Goal: Transaction & Acquisition: Book appointment/travel/reservation

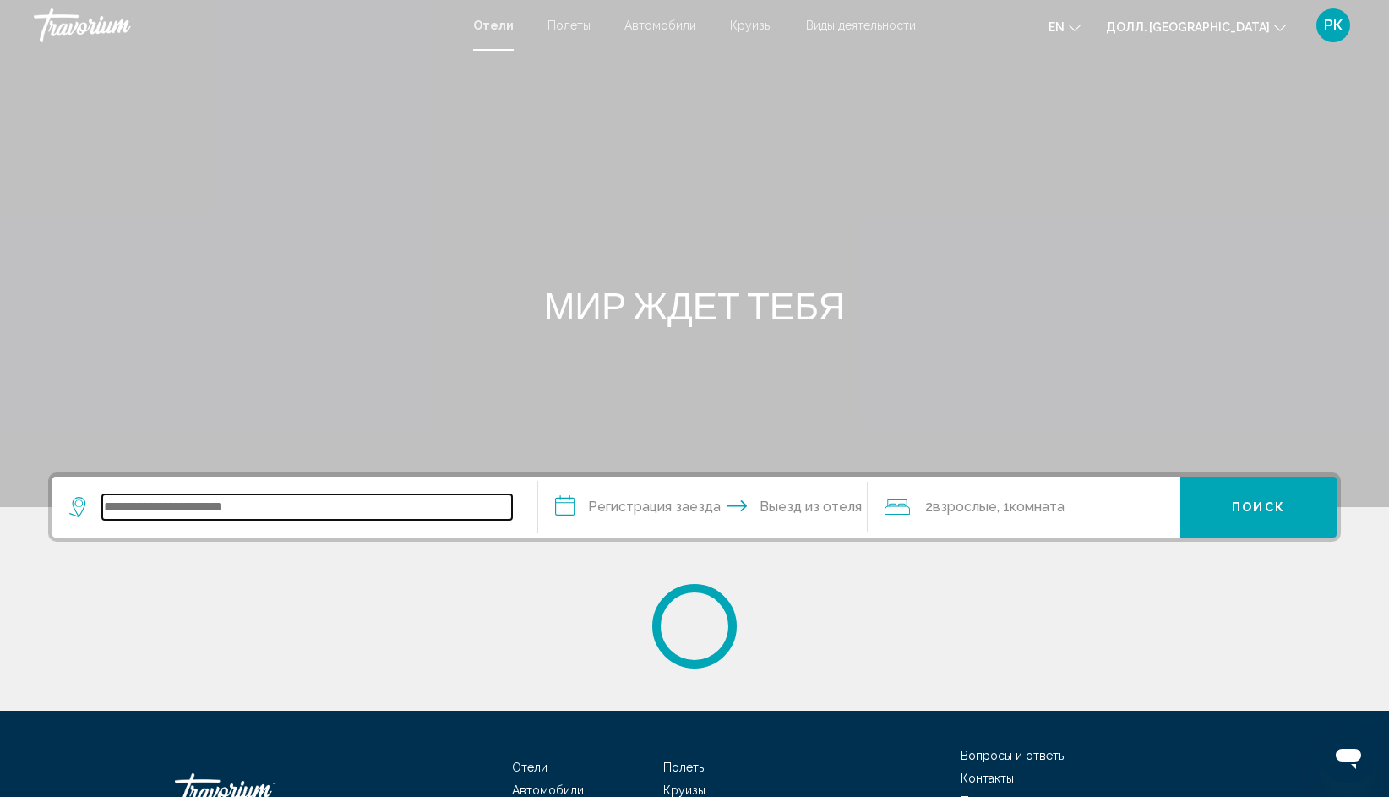
click at [213, 510] on input "Виджет поиска" at bounding box center [307, 506] width 410 height 25
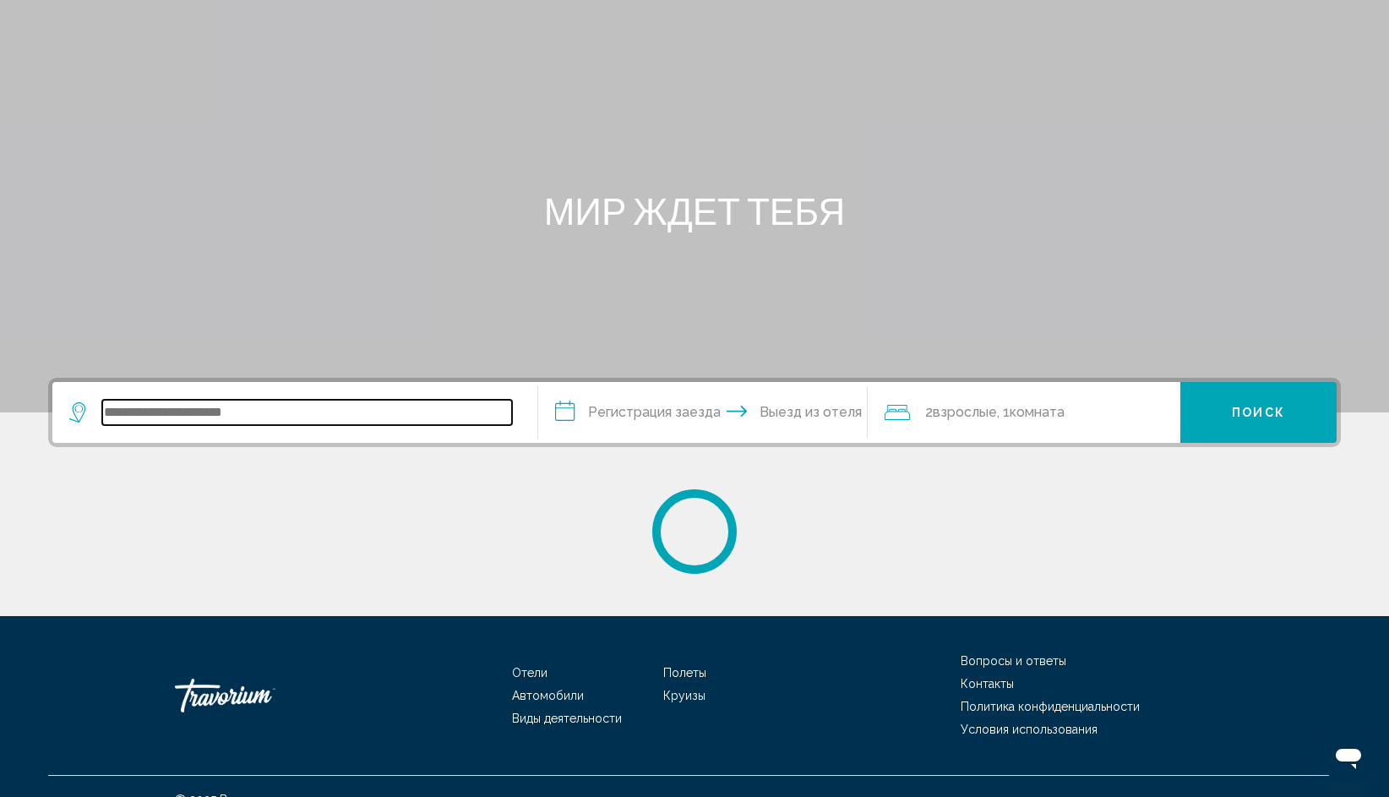
scroll to position [120, 0]
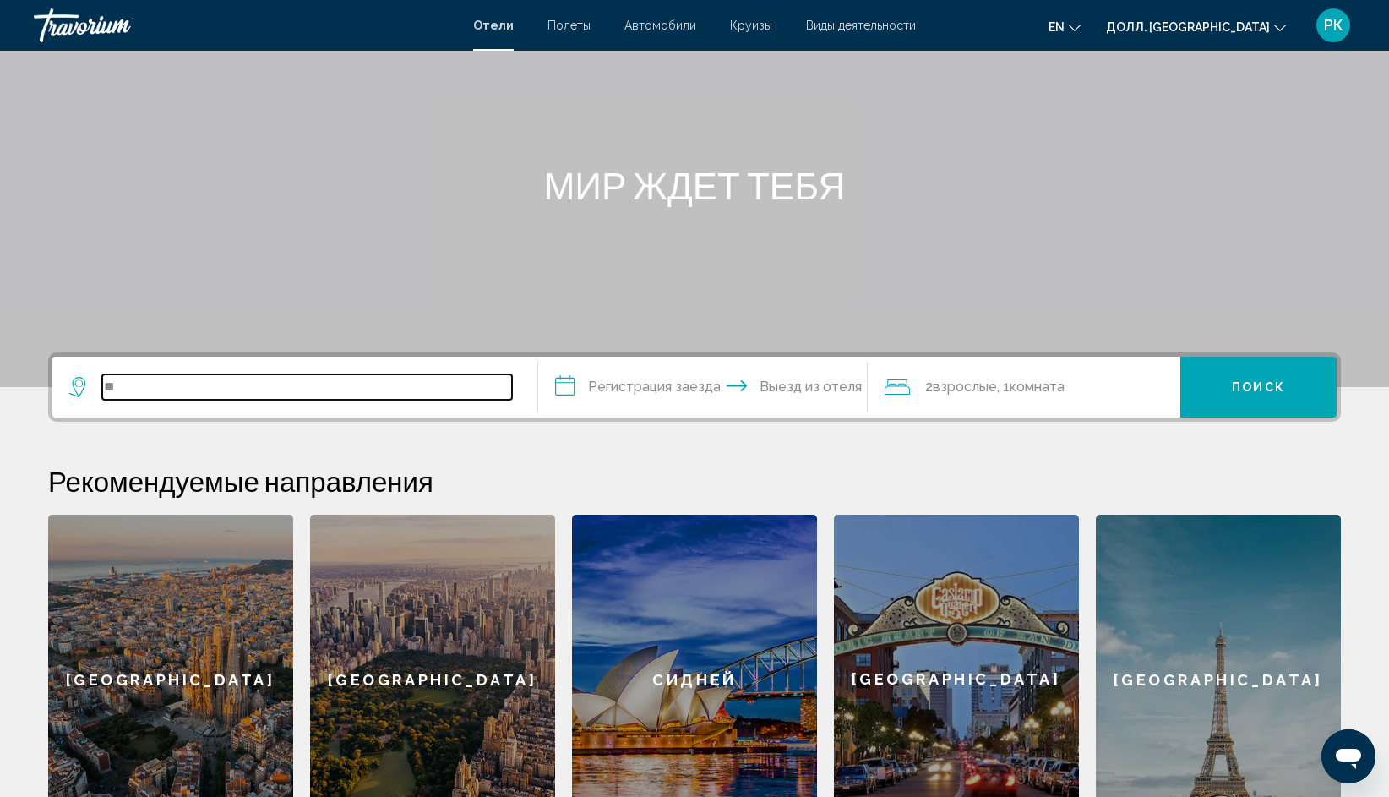
type input "*"
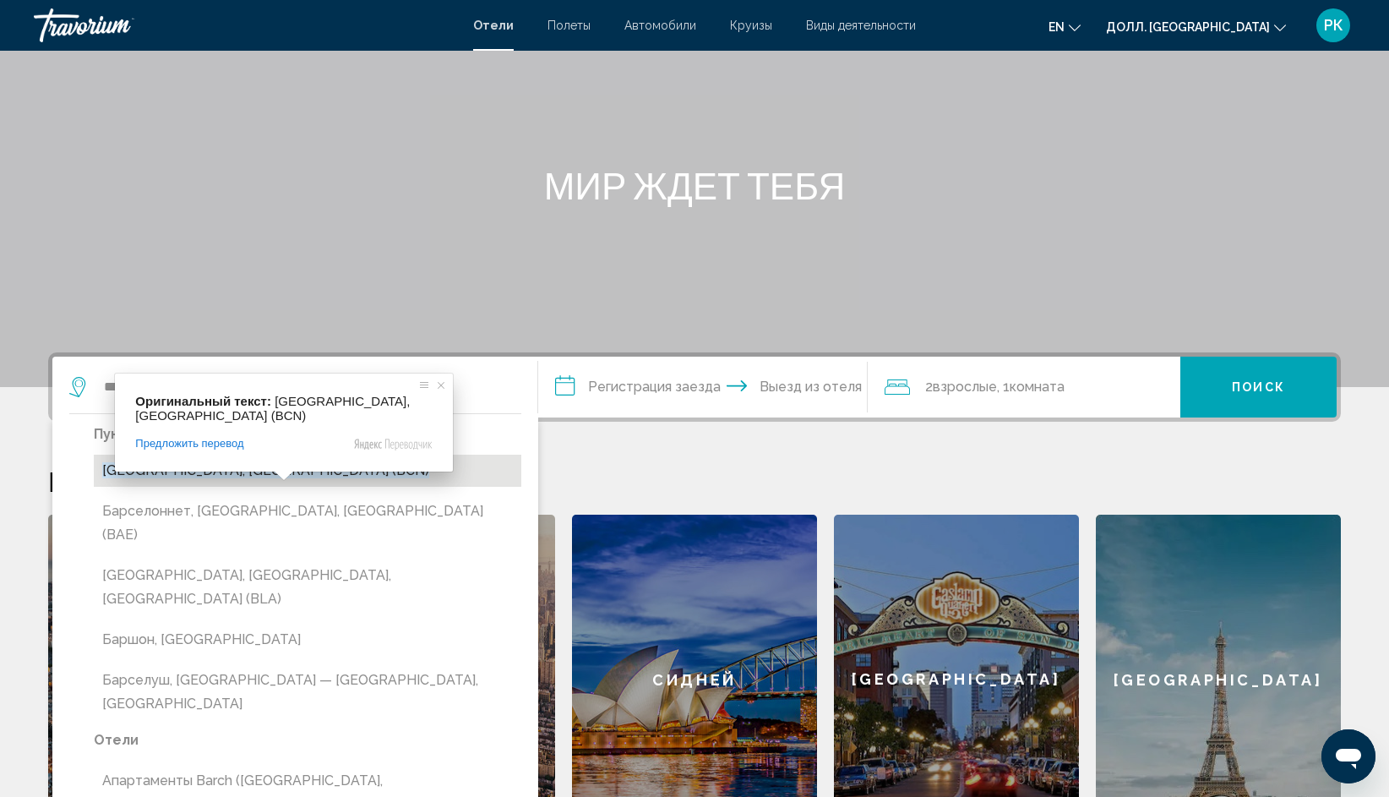
click at [263, 474] on ya-tr-span "Барселона, Испания (BCN)" at bounding box center [265, 470] width 327 height 16
type input "**********"
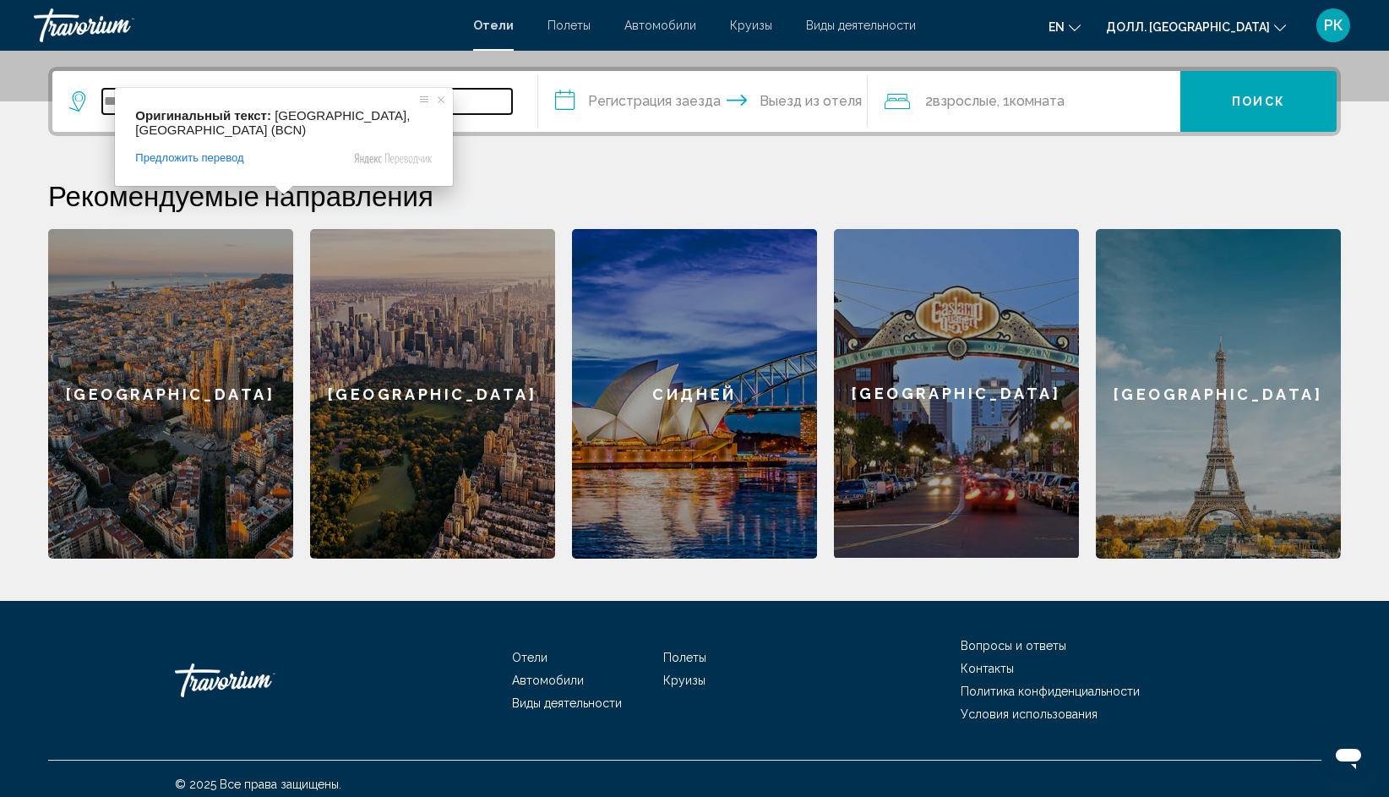
scroll to position [416, 0]
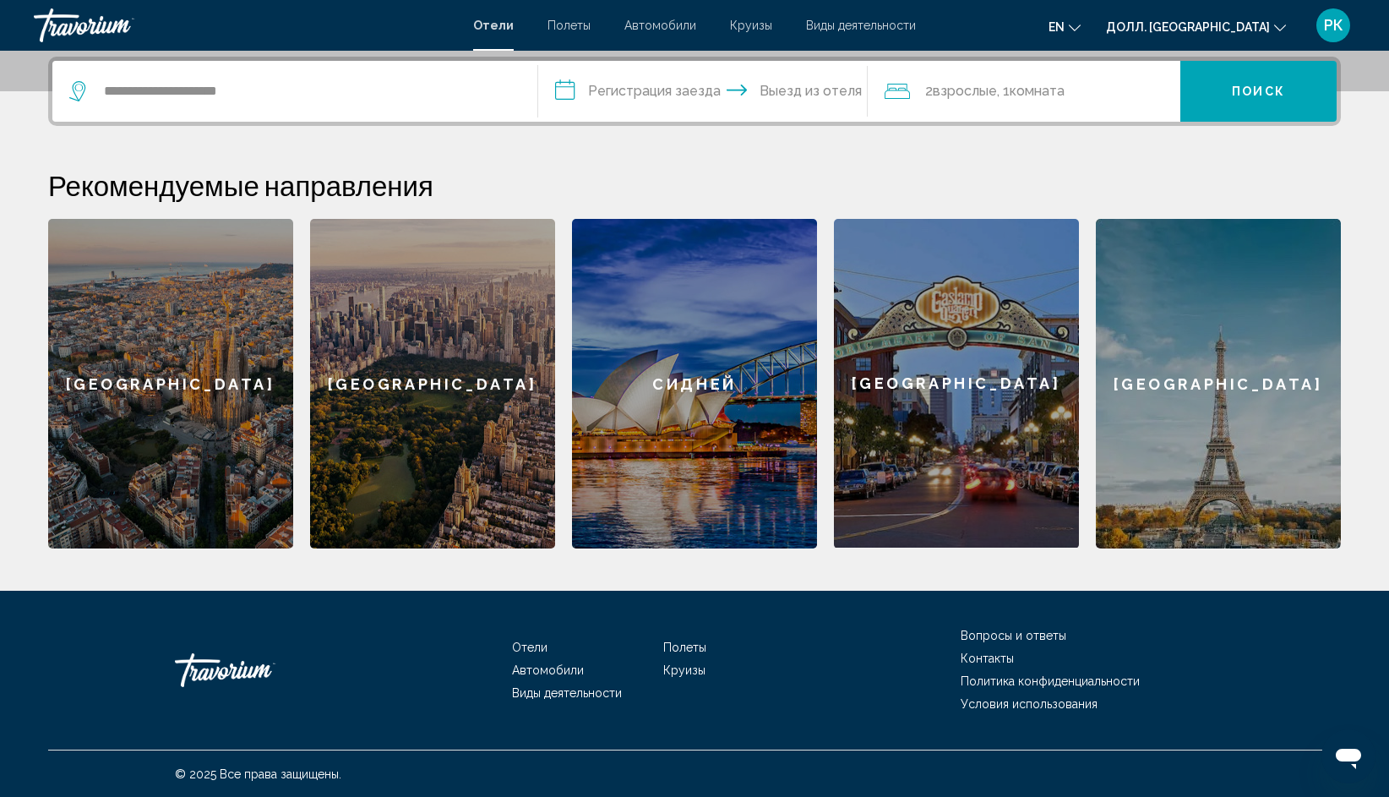
click at [199, 414] on div "Барселона" at bounding box center [170, 384] width 245 height 330
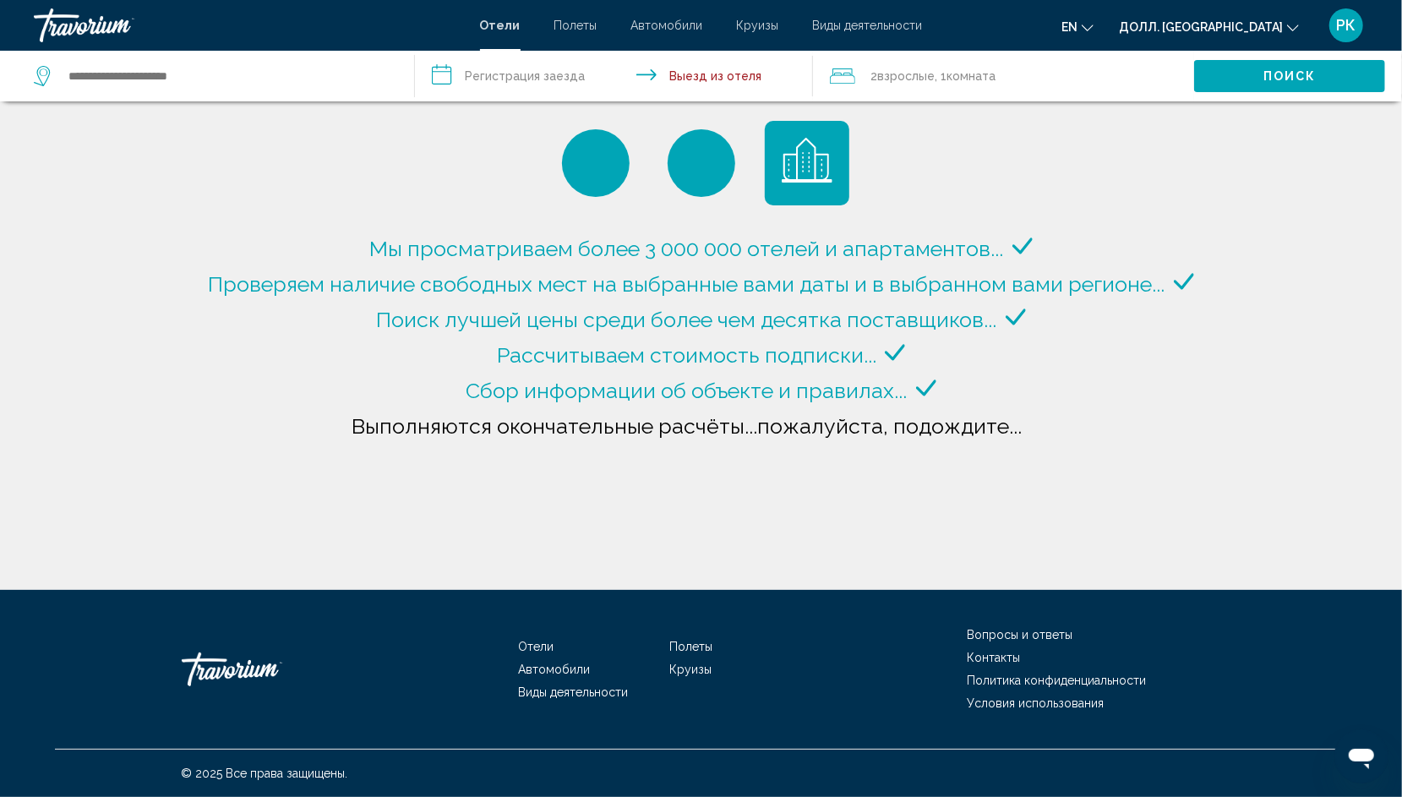
type input "**********"
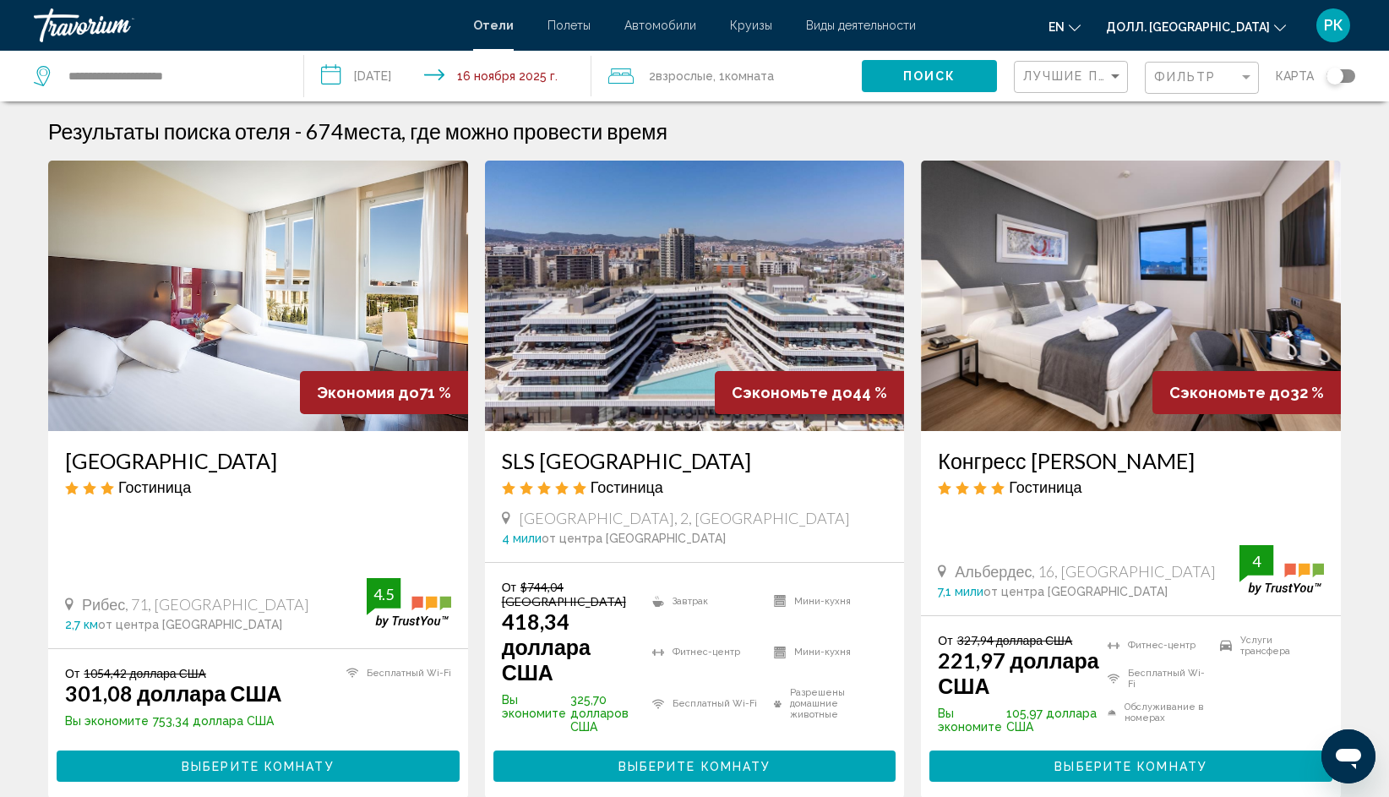
click at [409, 68] on input "**********" at bounding box center [451, 79] width 294 height 56
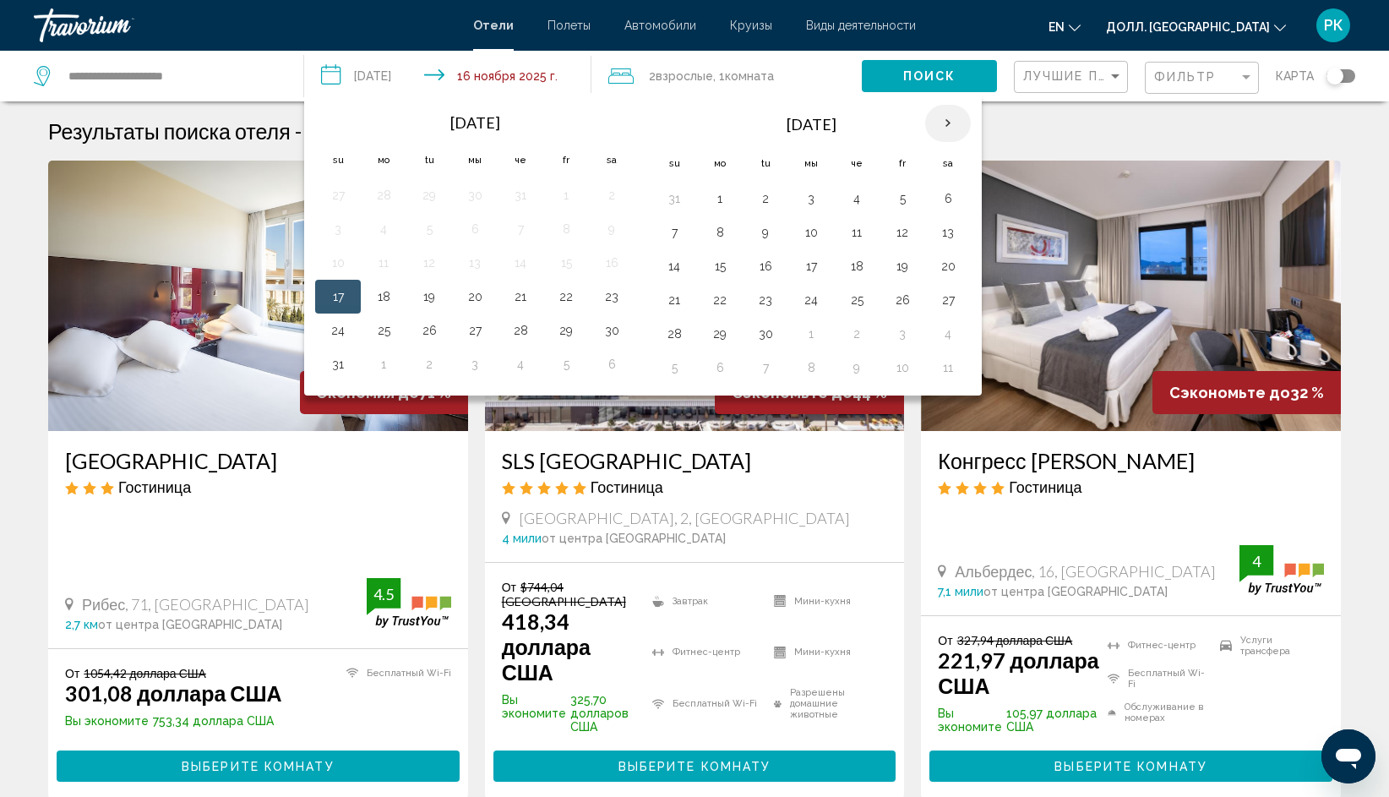
click at [938, 120] on th "В следующем месяце" at bounding box center [948, 123] width 46 height 37
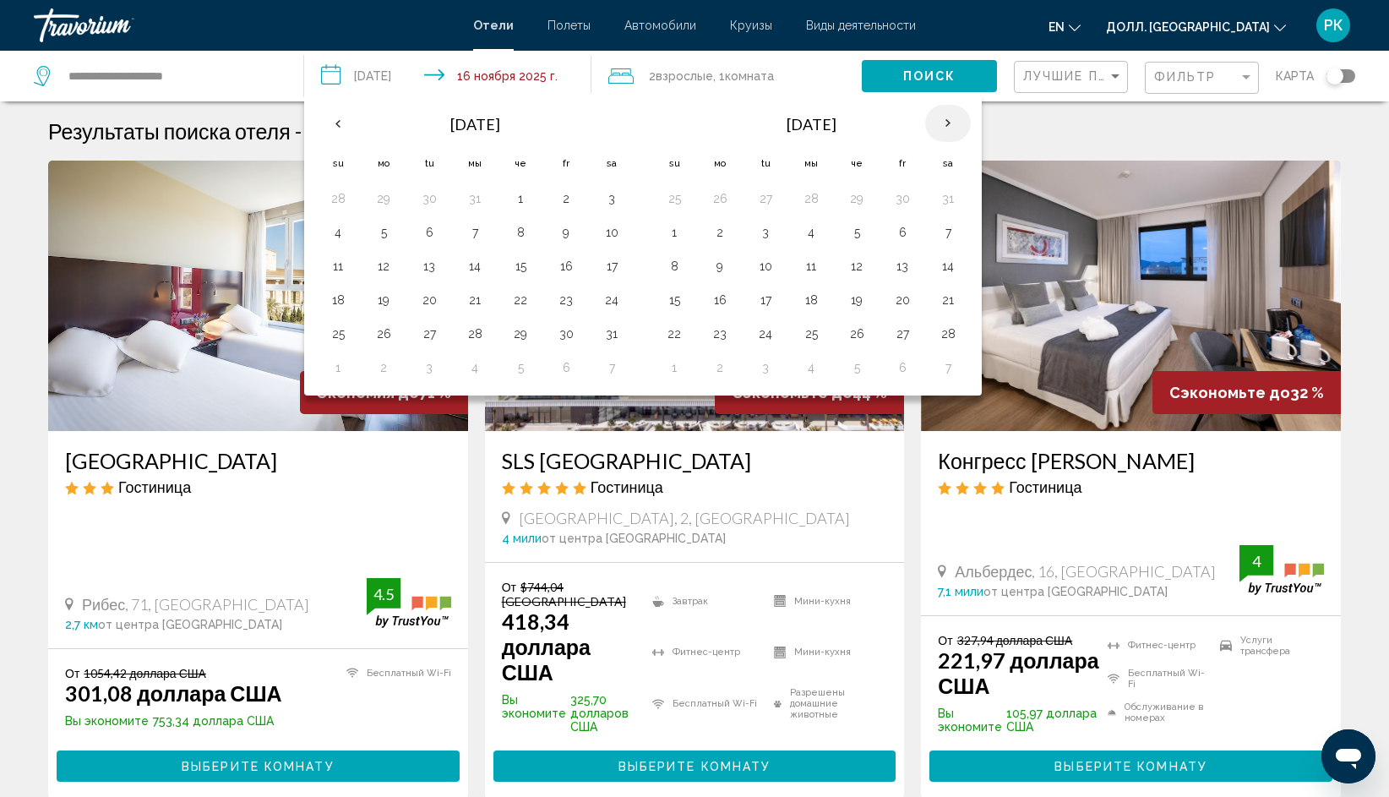
click at [939, 120] on th "В следующем месяце" at bounding box center [948, 123] width 46 height 37
click at [935, 117] on th "В следующем месяце" at bounding box center [948, 123] width 46 height 37
click at [935, 116] on th "В следующем месяце" at bounding box center [948, 123] width 46 height 37
click at [943, 125] on th "В следующем месяце" at bounding box center [948, 123] width 46 height 37
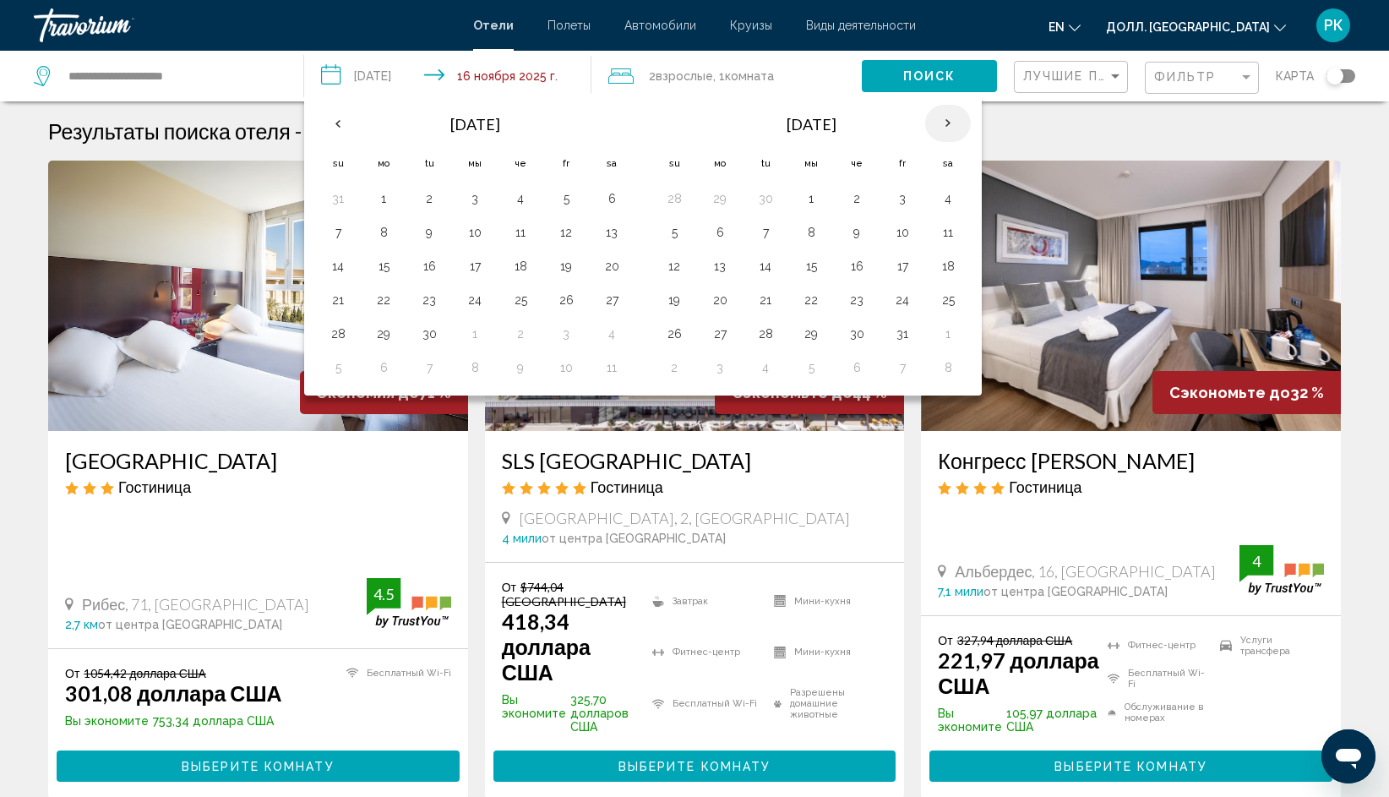
click at [943, 125] on th "В следующем месяце" at bounding box center [948, 123] width 46 height 37
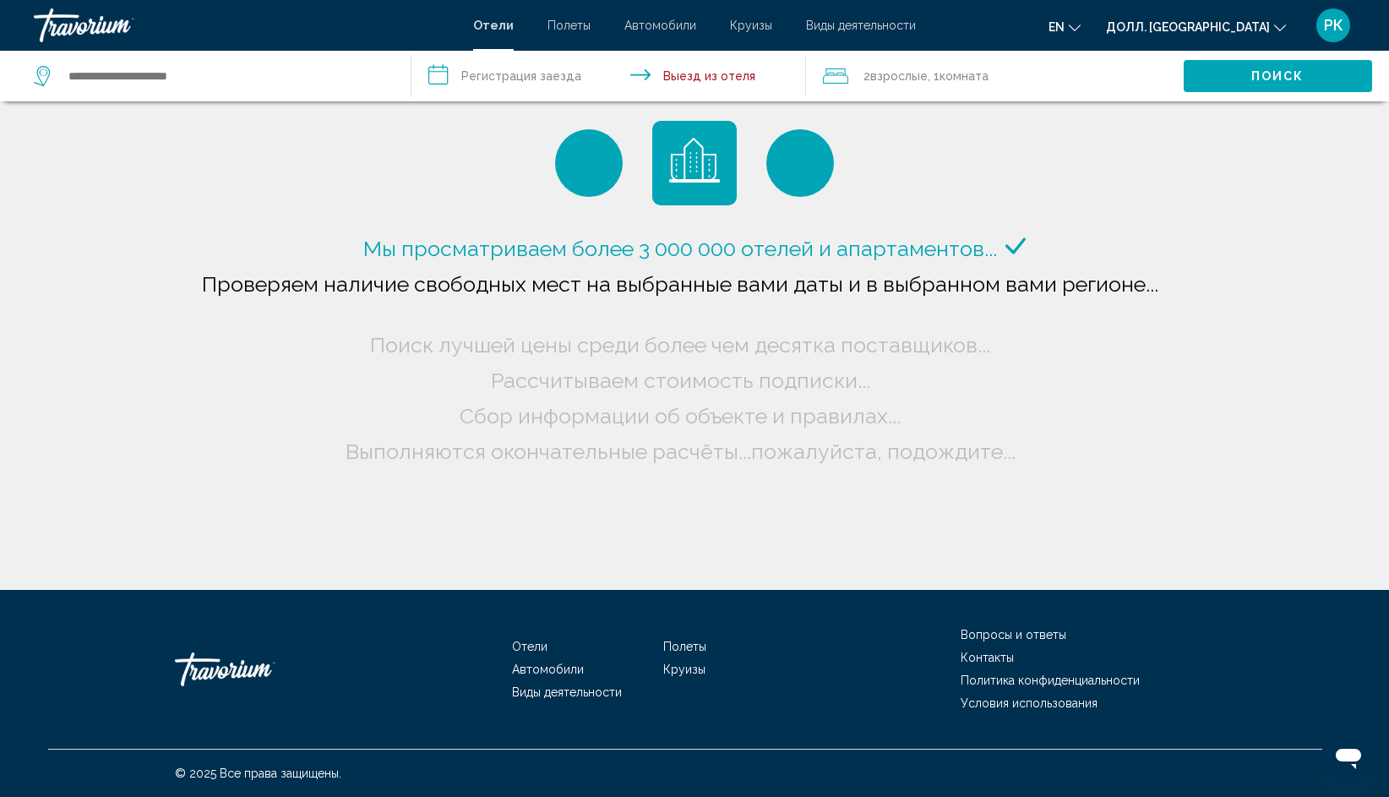
click at [520, 79] on input "**********" at bounding box center [611, 79] width 401 height 56
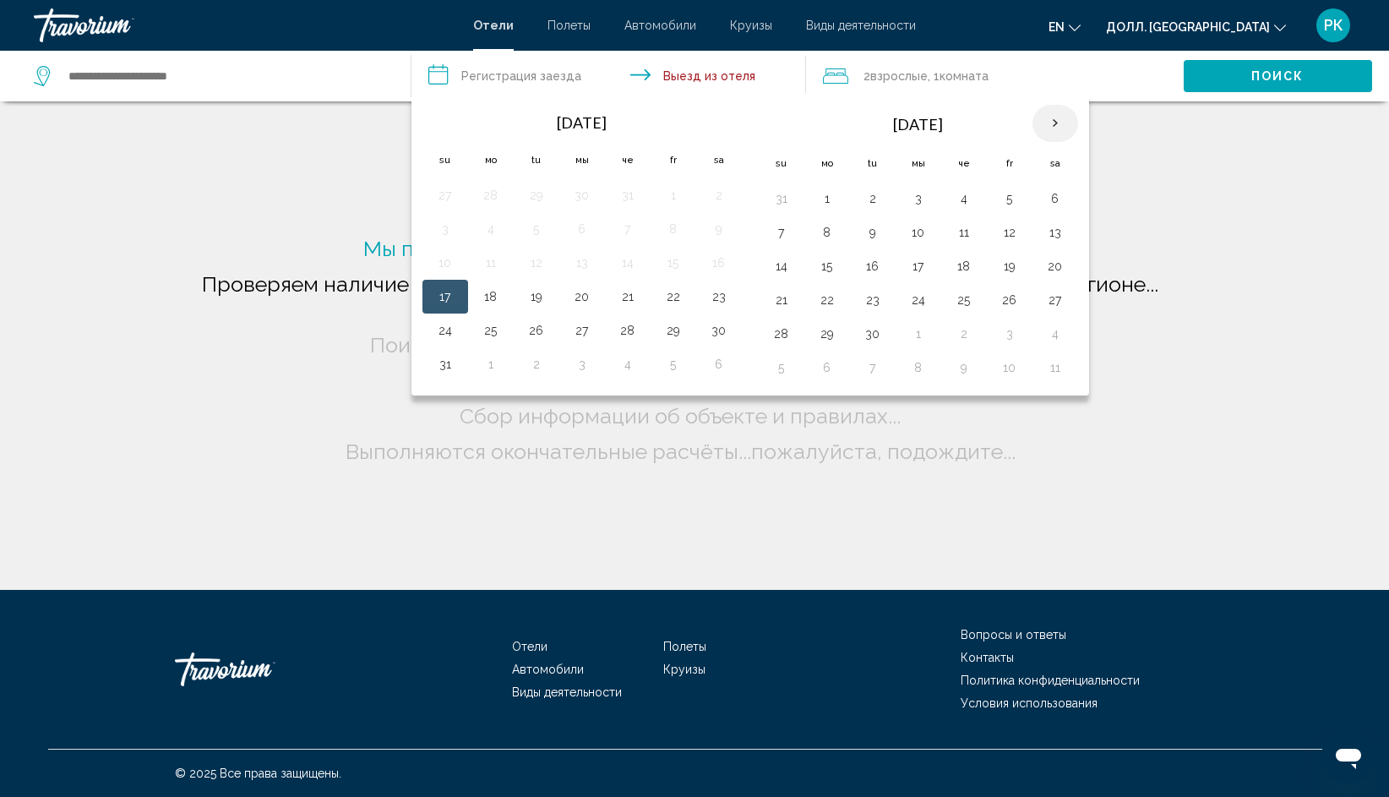
click at [1042, 117] on th "В следующем месяце" at bounding box center [1056, 123] width 46 height 37
click at [1043, 117] on th "В следующем месяце" at bounding box center [1056, 123] width 46 height 37
click at [1044, 117] on th "В следующем месяце" at bounding box center [1056, 123] width 46 height 37
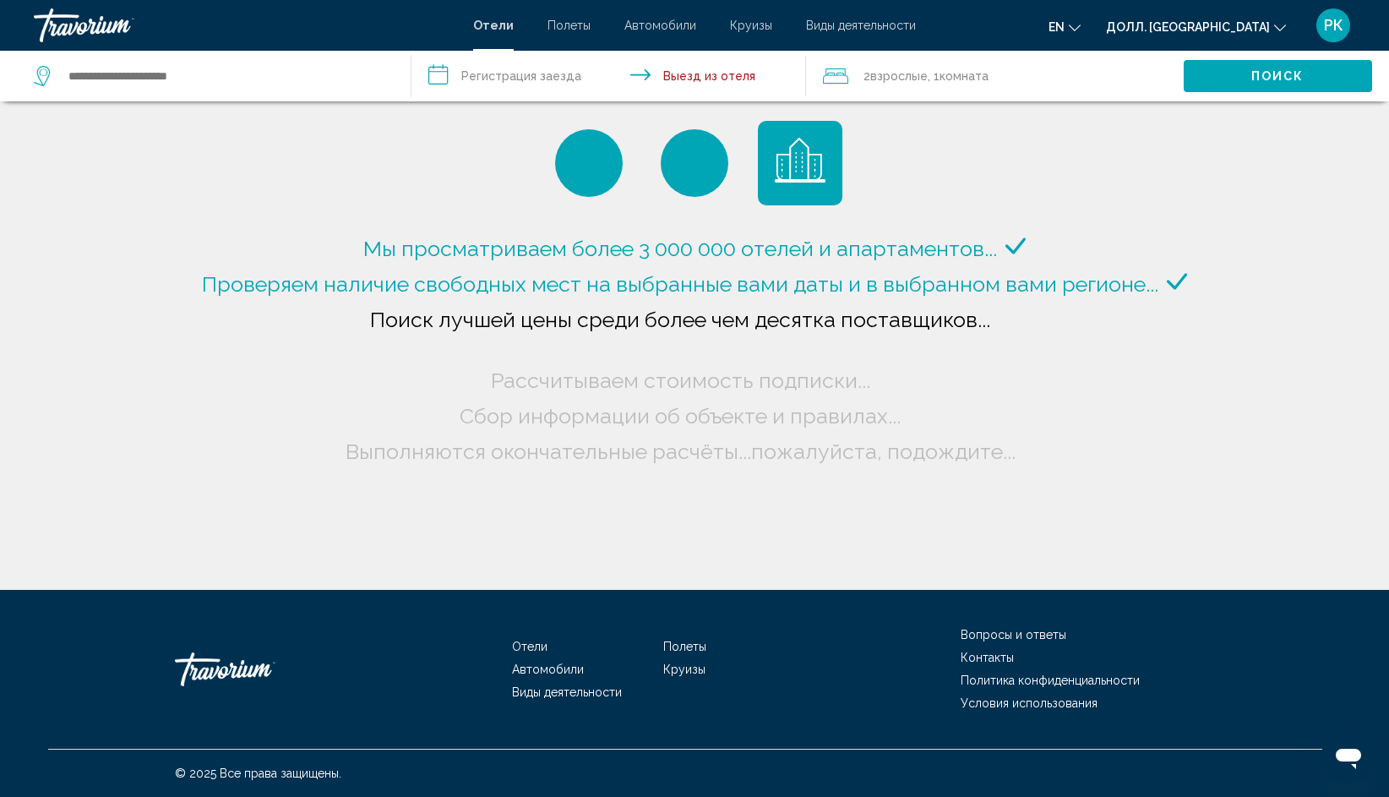
click at [531, 70] on input "**********" at bounding box center [611, 79] width 401 height 56
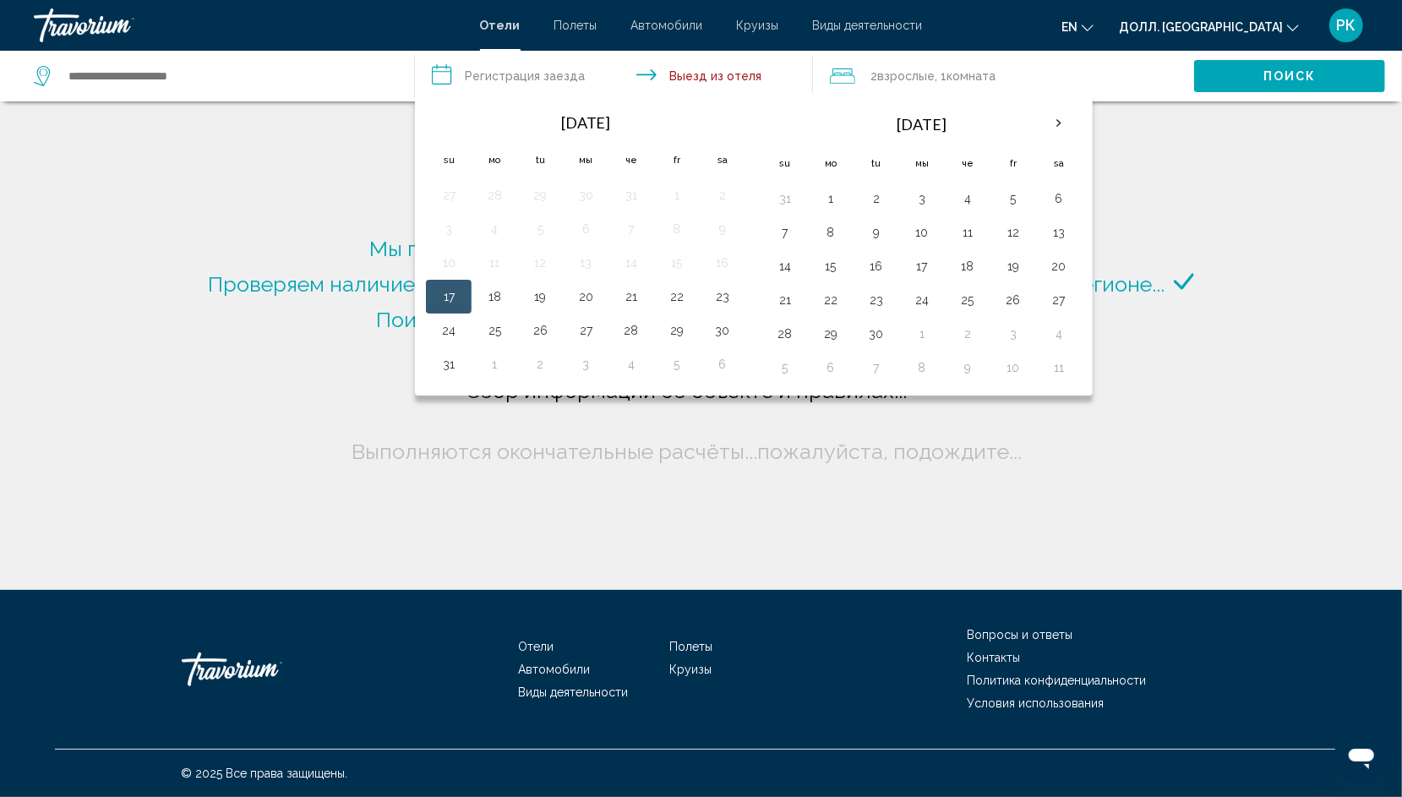
click at [1146, 25] on div "en English Español Français Italiano Português русский Долл. [GEOGRAPHIC_DATA] …" at bounding box center [1154, 25] width 429 height 35
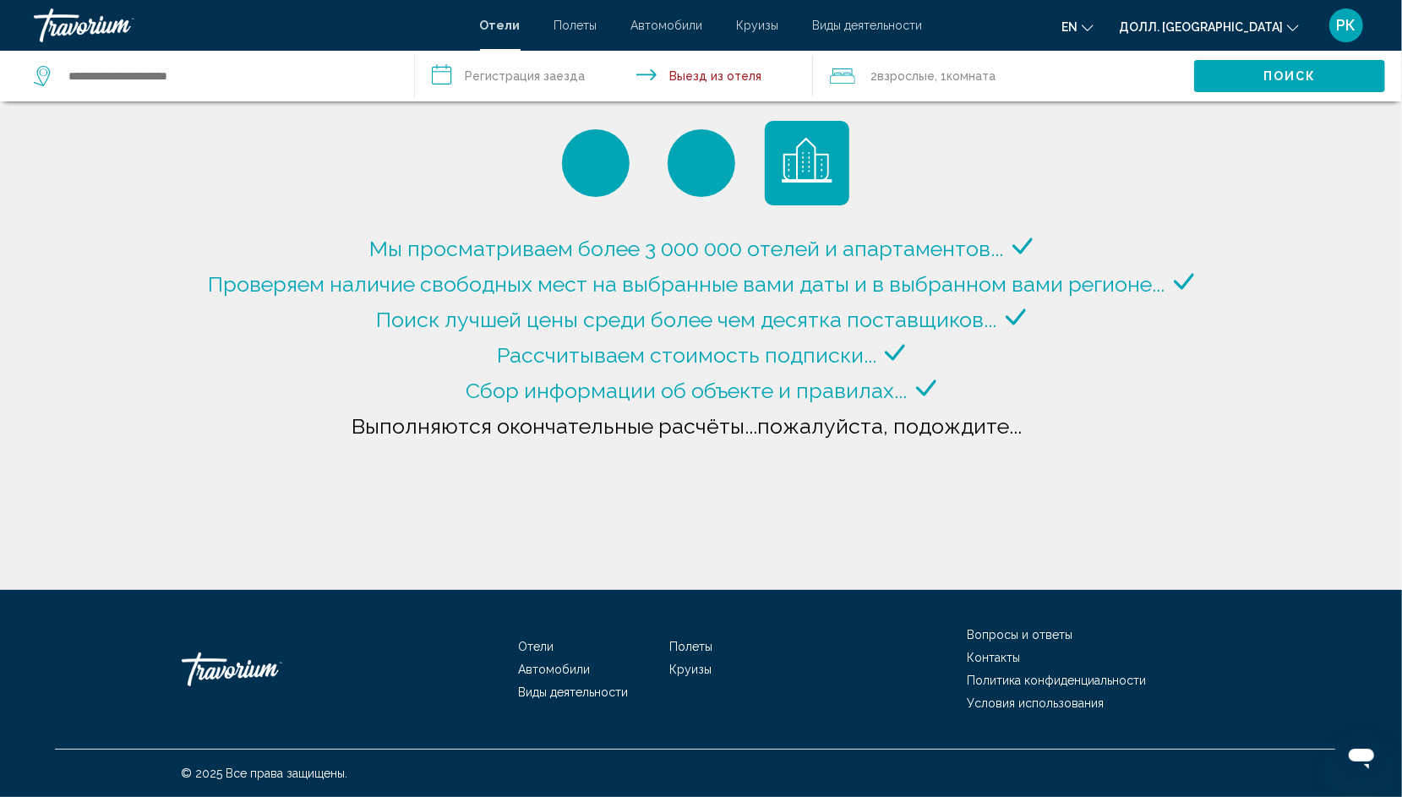
click at [1093, 19] on button "en English Español Français Italiano Português русский" at bounding box center [1077, 26] width 32 height 25
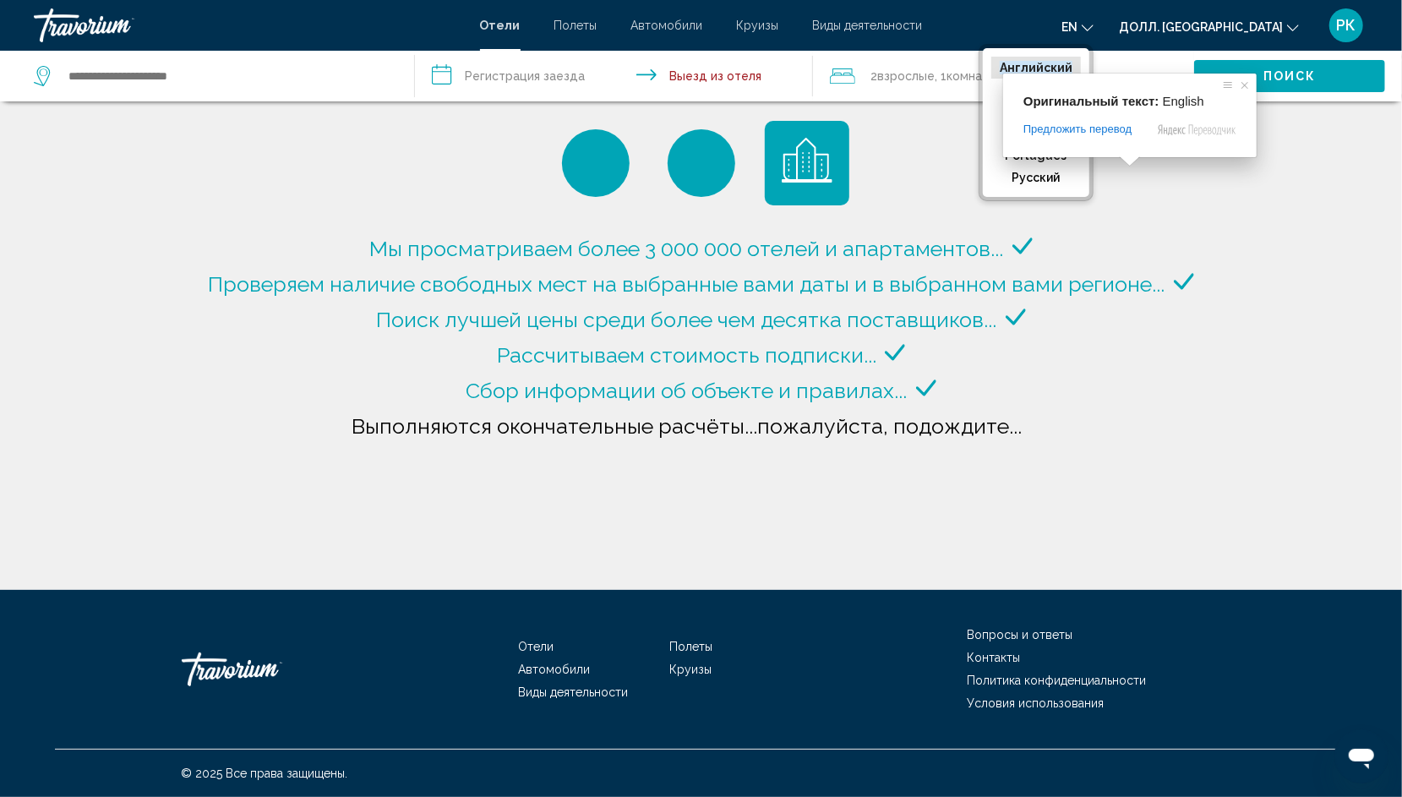
click at [1072, 61] on ya-tr-span "Английский" at bounding box center [1036, 68] width 73 height 14
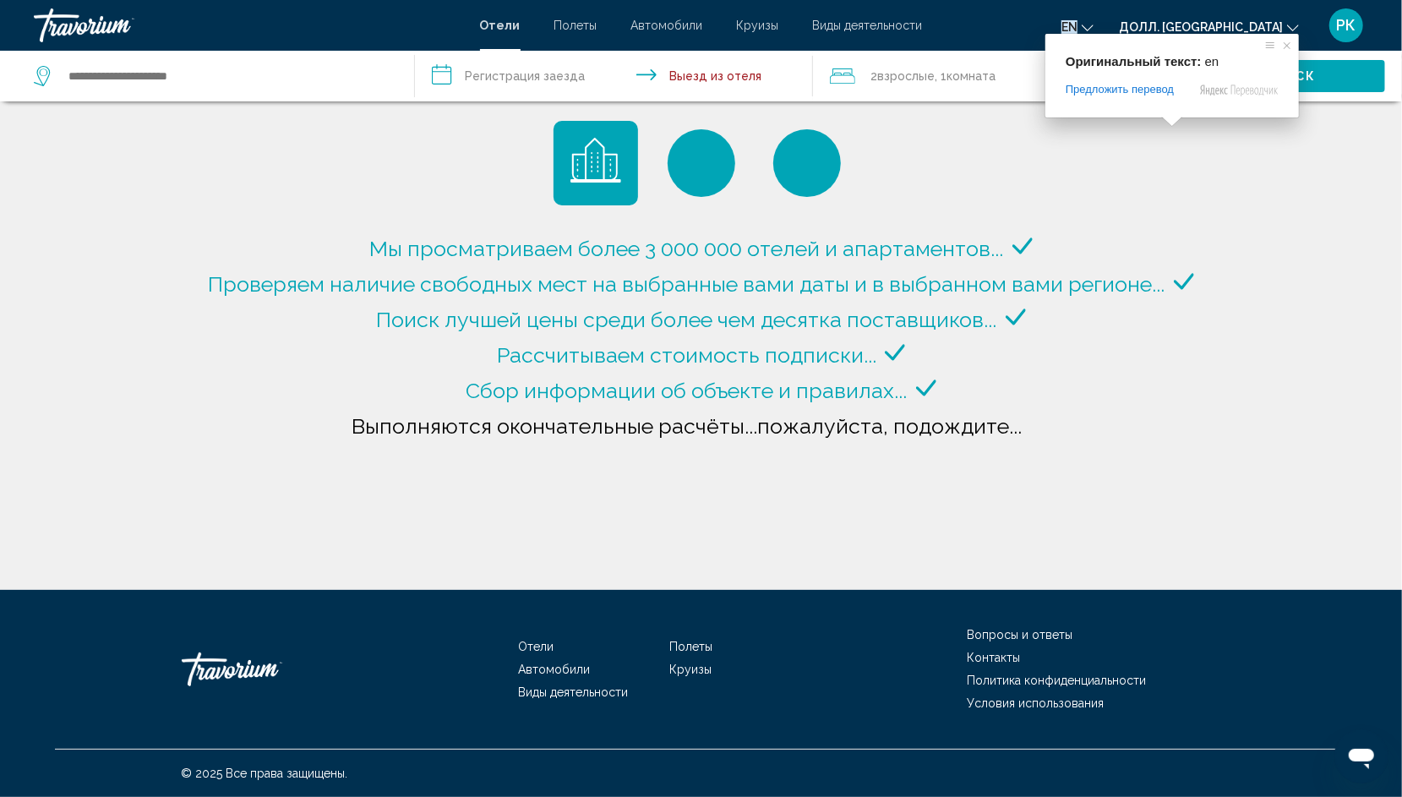
click at [1077, 27] on ya-tr-span "en" at bounding box center [1069, 27] width 16 height 14
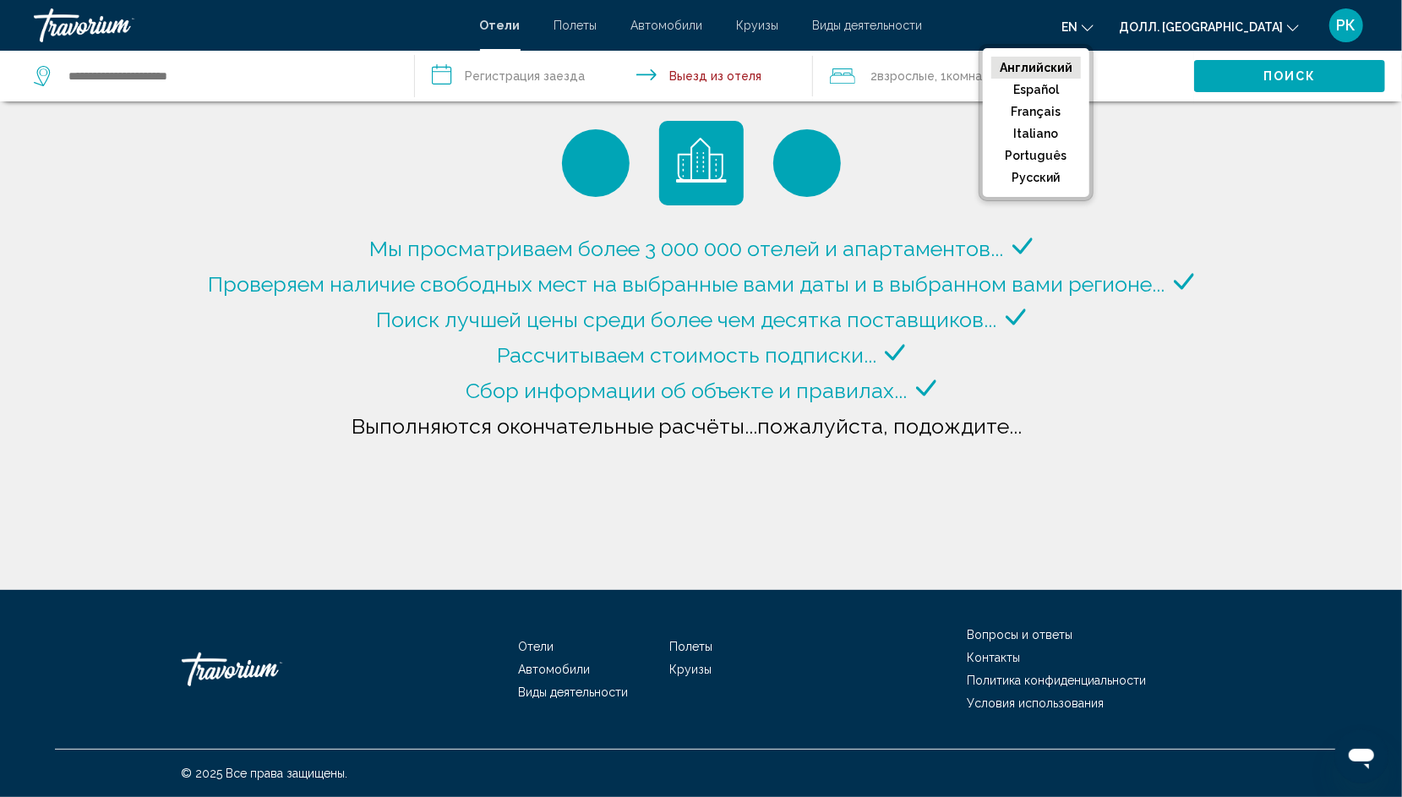
click at [1072, 65] on ya-tr-span "Английский" at bounding box center [1036, 68] width 73 height 14
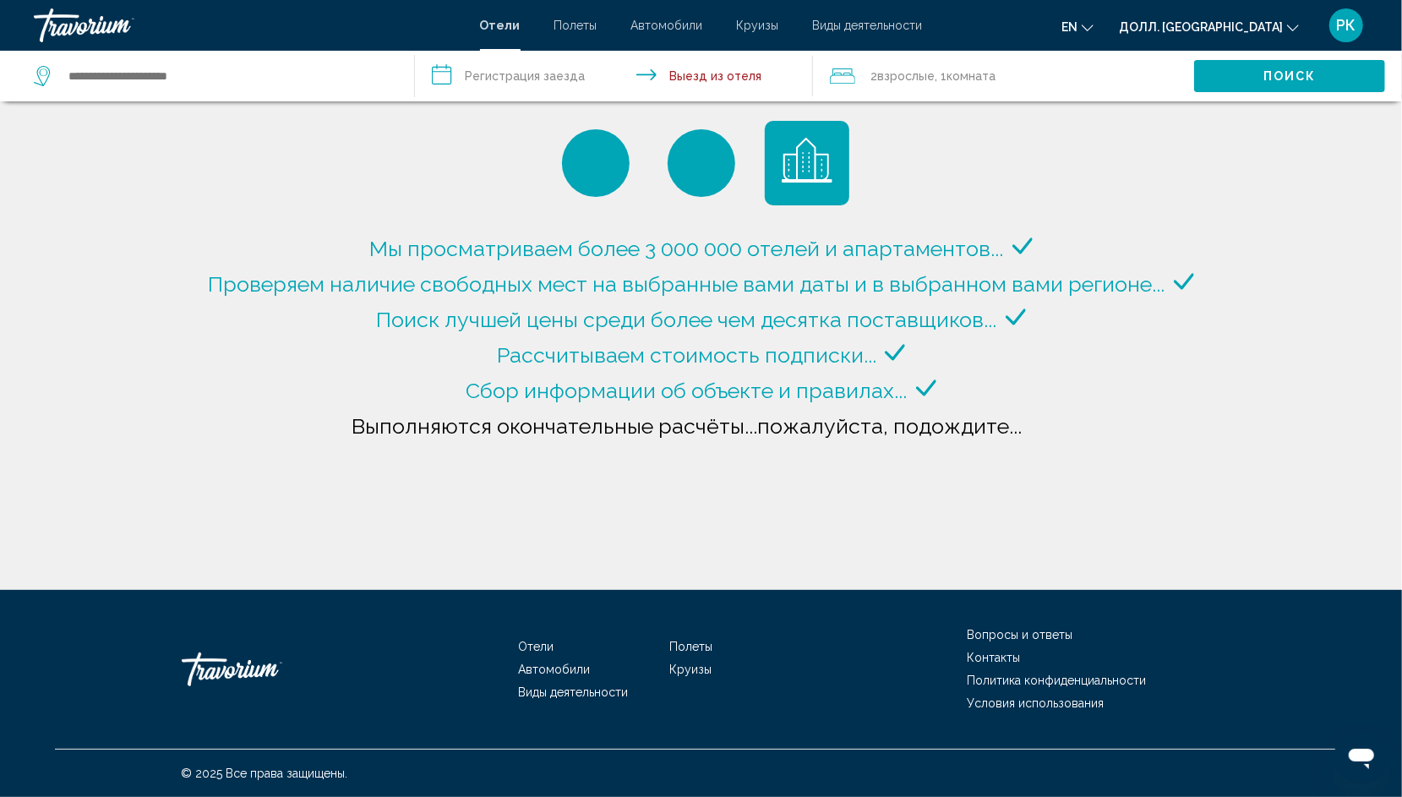
click at [444, 77] on input "**********" at bounding box center [617, 79] width 405 height 56
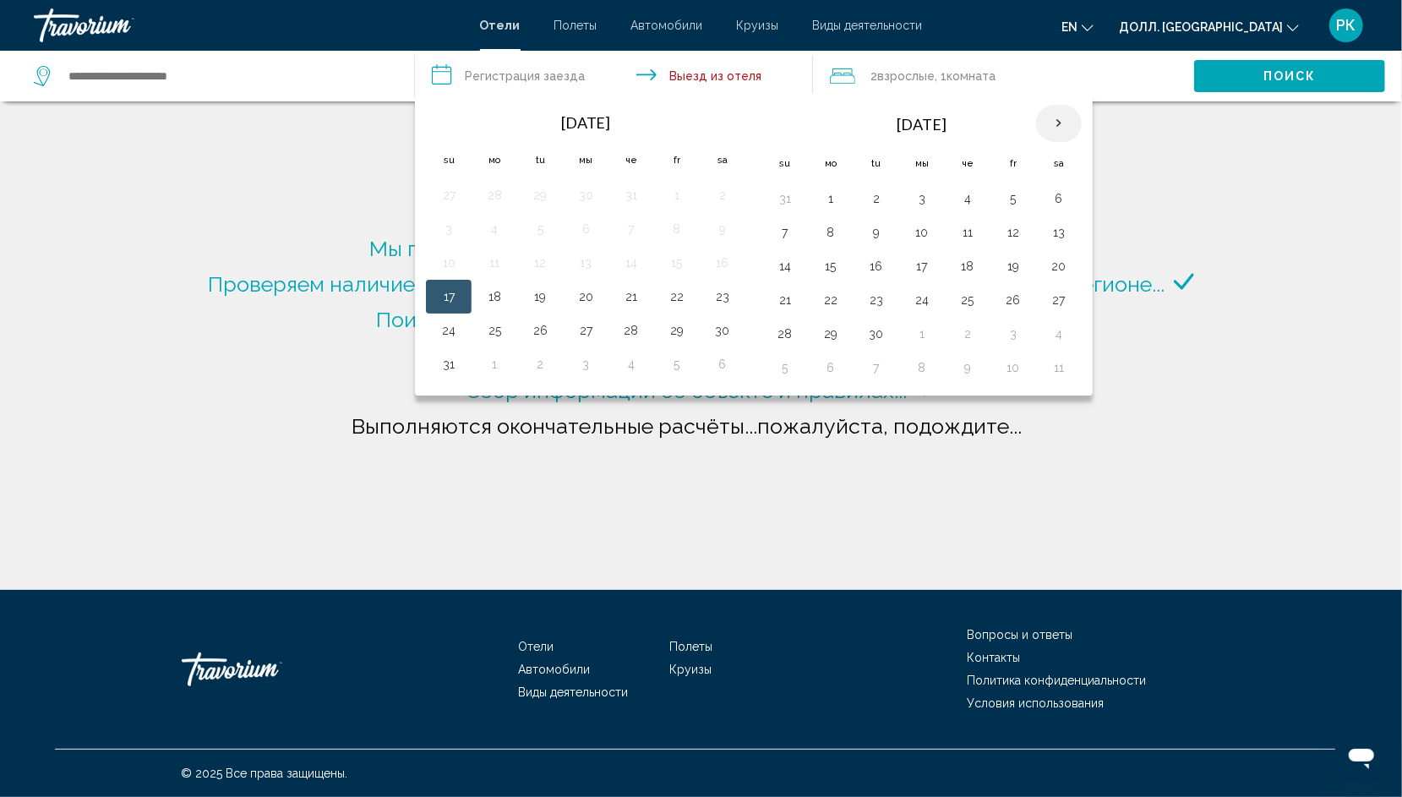
click at [1046, 116] on th "В следующем месяце" at bounding box center [1059, 123] width 46 height 37
click at [1052, 118] on th "В следующем месяце" at bounding box center [1059, 123] width 46 height 37
click at [1051, 117] on th "В следующем месяце" at bounding box center [1059, 123] width 46 height 37
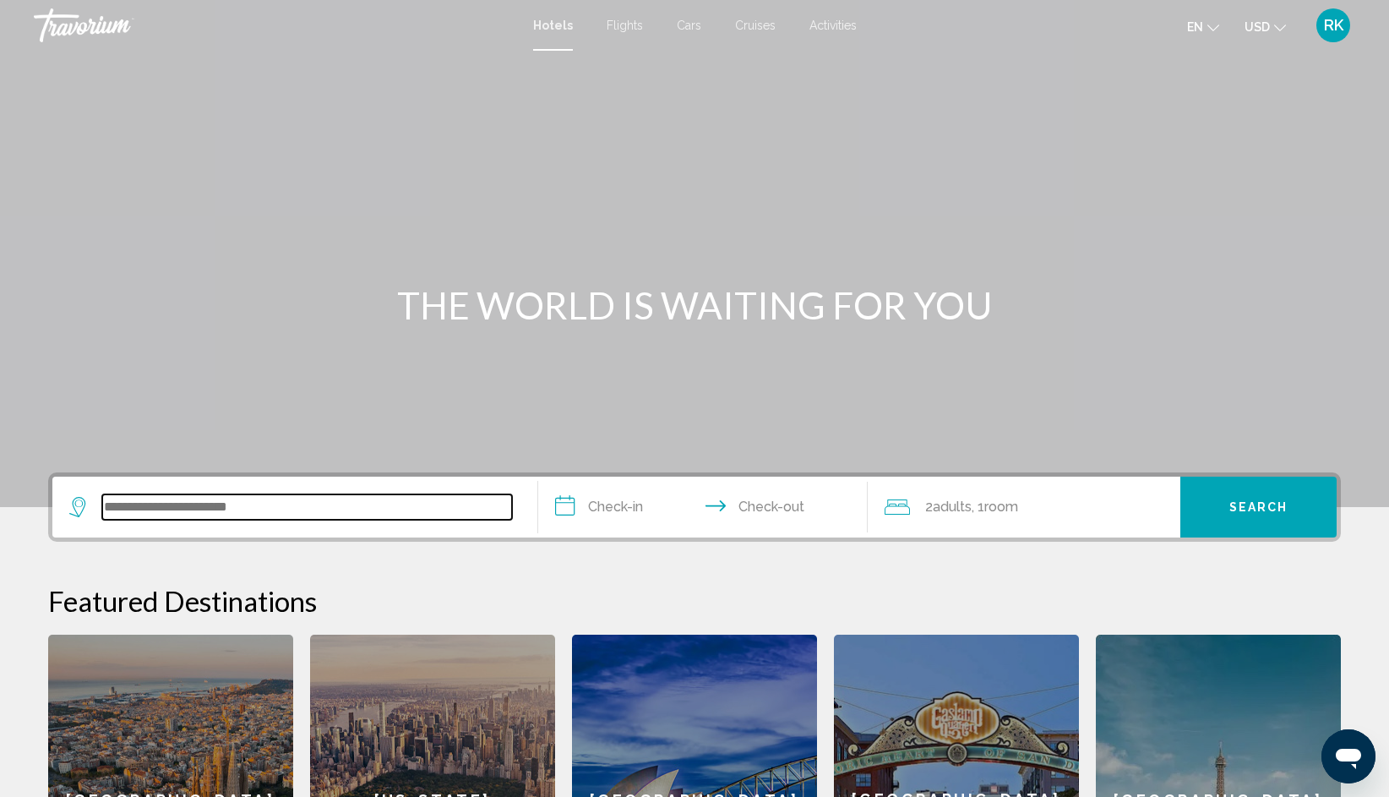
click at [278, 511] on input "Search widget" at bounding box center [307, 506] width 410 height 25
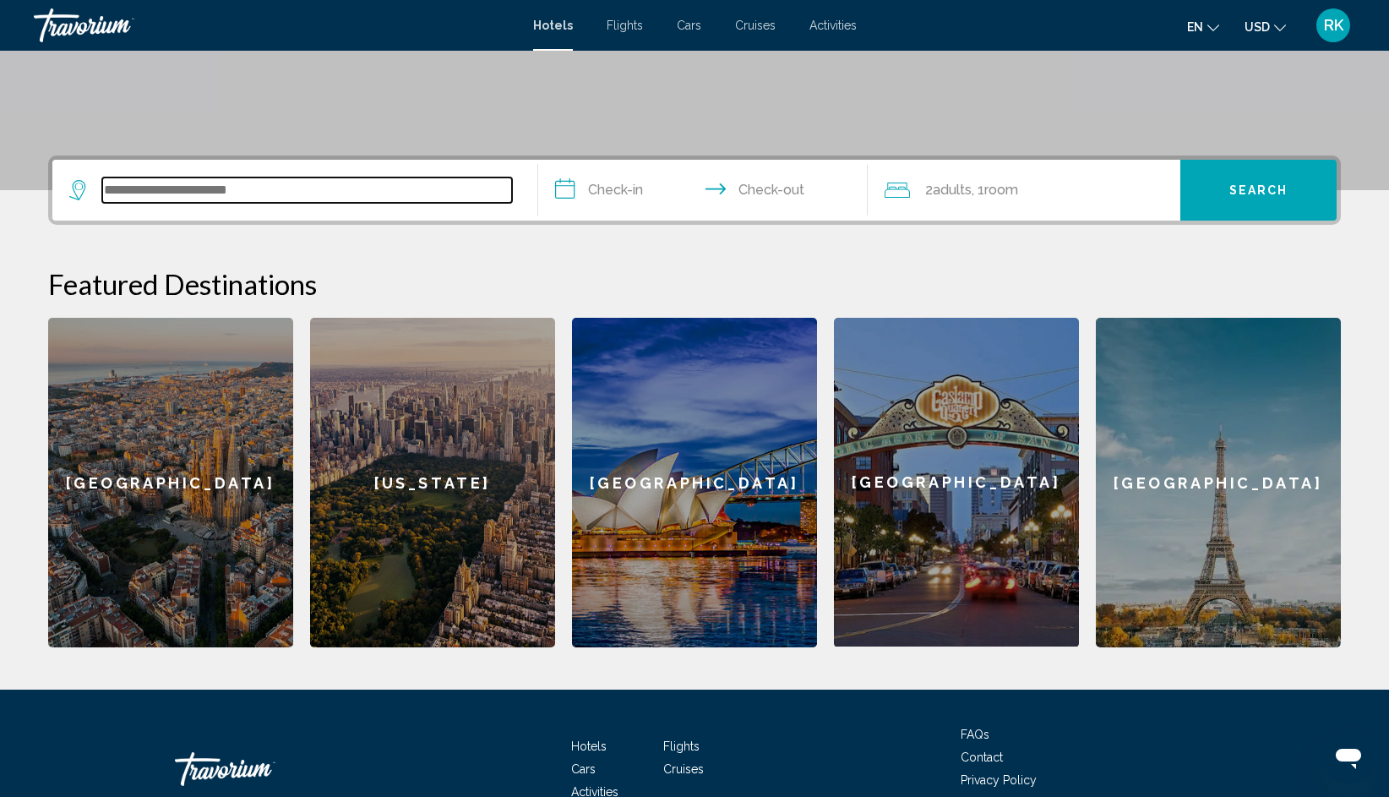
scroll to position [416, 0]
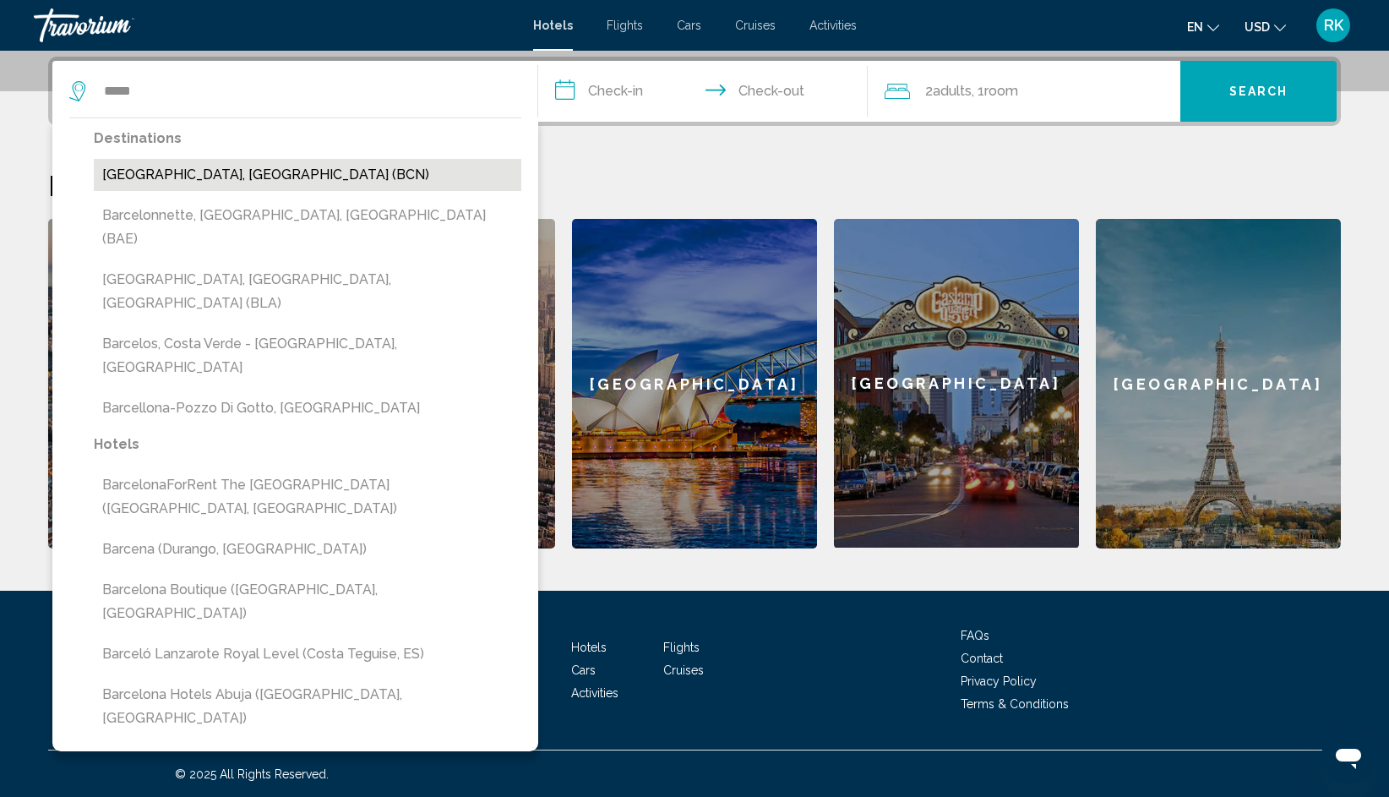
click at [199, 183] on button "Barcelona, Spain (BCN)" at bounding box center [308, 175] width 428 height 32
type input "**********"
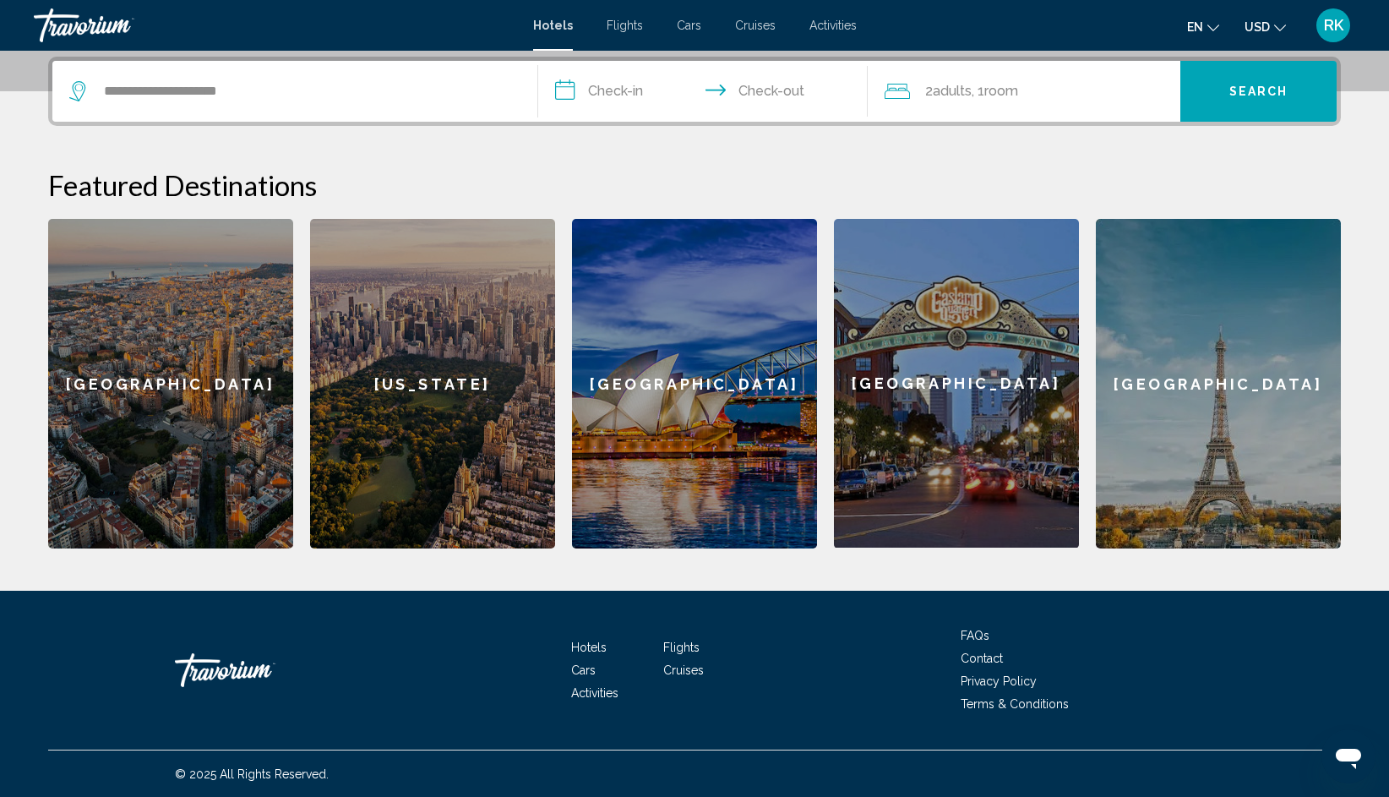
click at [613, 91] on input "**********" at bounding box center [706, 94] width 336 height 66
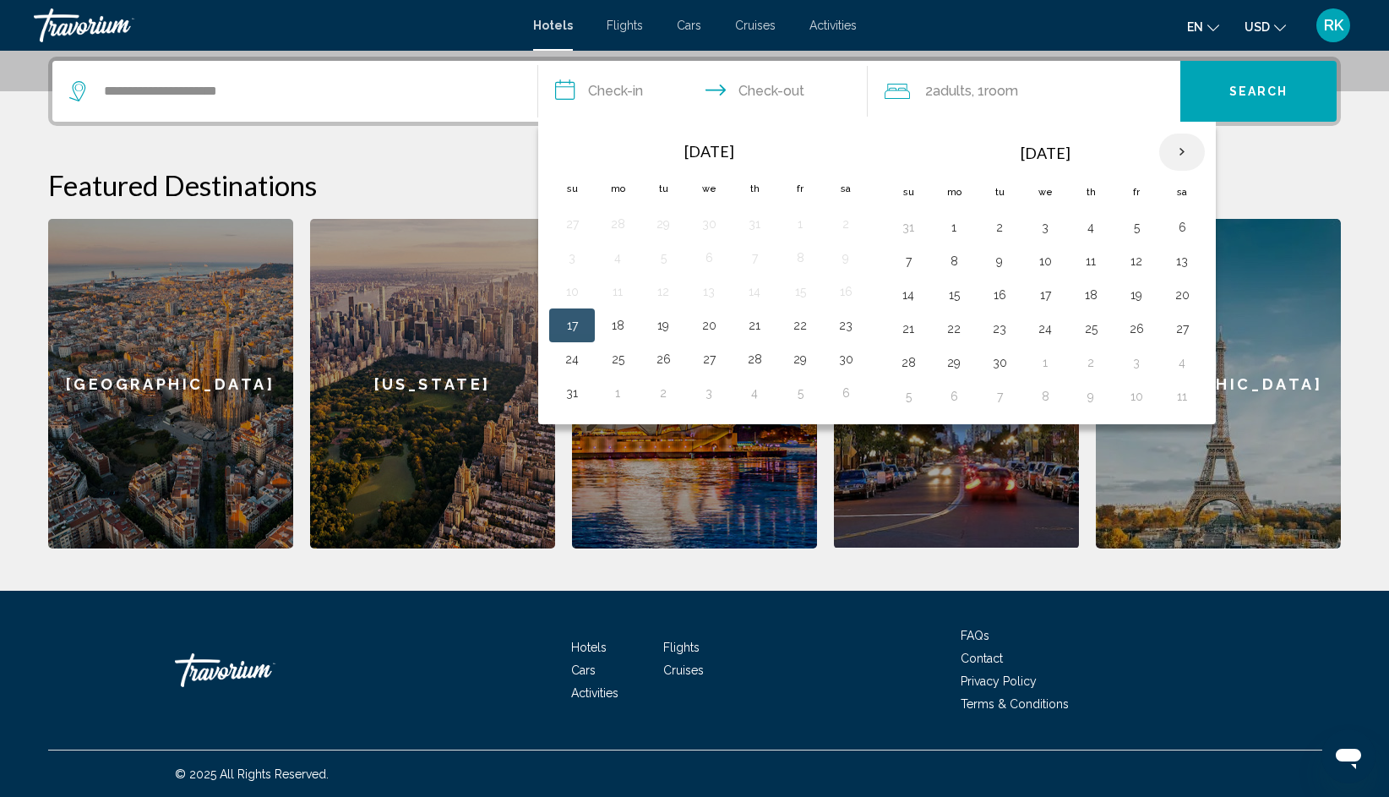
click at [1174, 144] on th "Next month" at bounding box center [1182, 152] width 46 height 37
click at [1174, 145] on th "Next month" at bounding box center [1182, 152] width 46 height 37
click at [1137, 290] on button "19" at bounding box center [1136, 295] width 27 height 24
click at [946, 330] on button "22" at bounding box center [953, 329] width 27 height 24
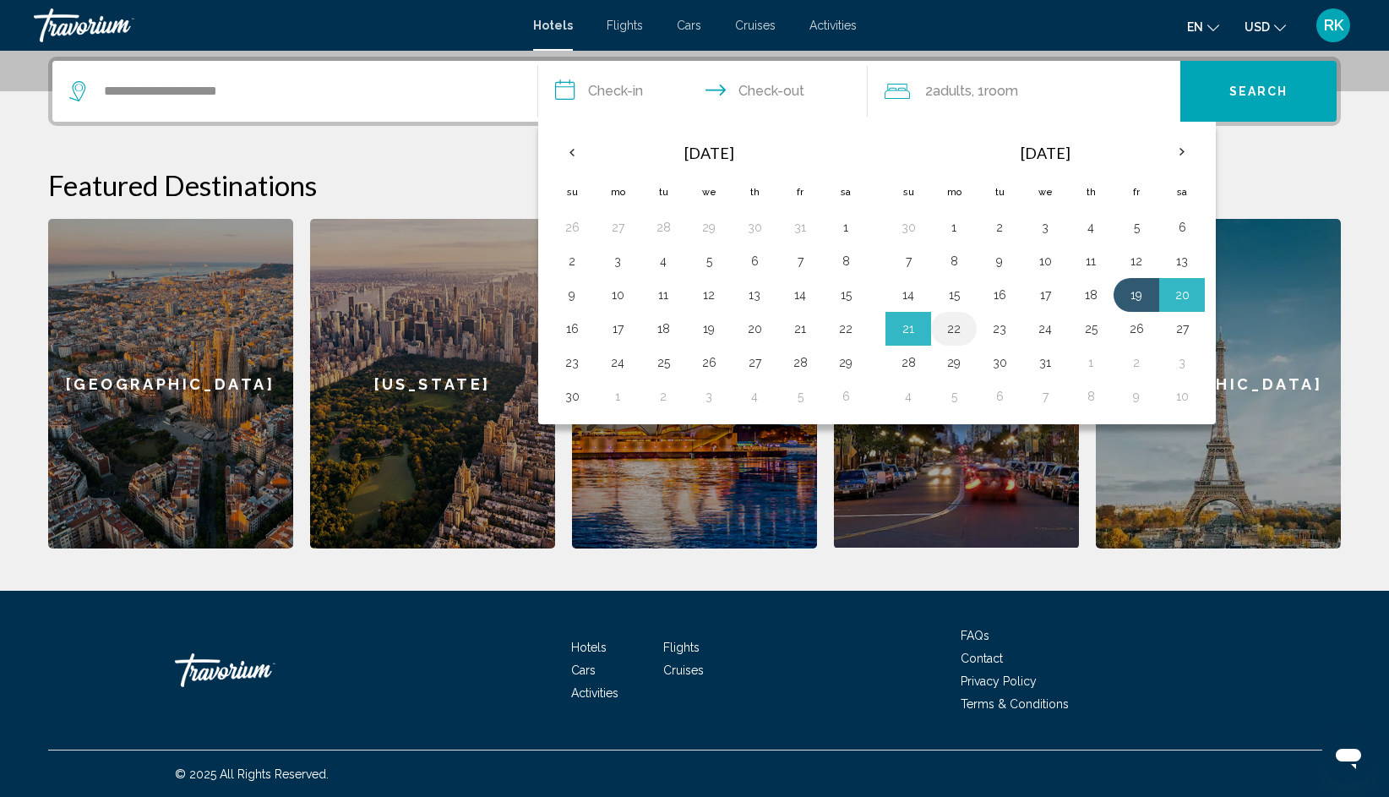
type input "**********"
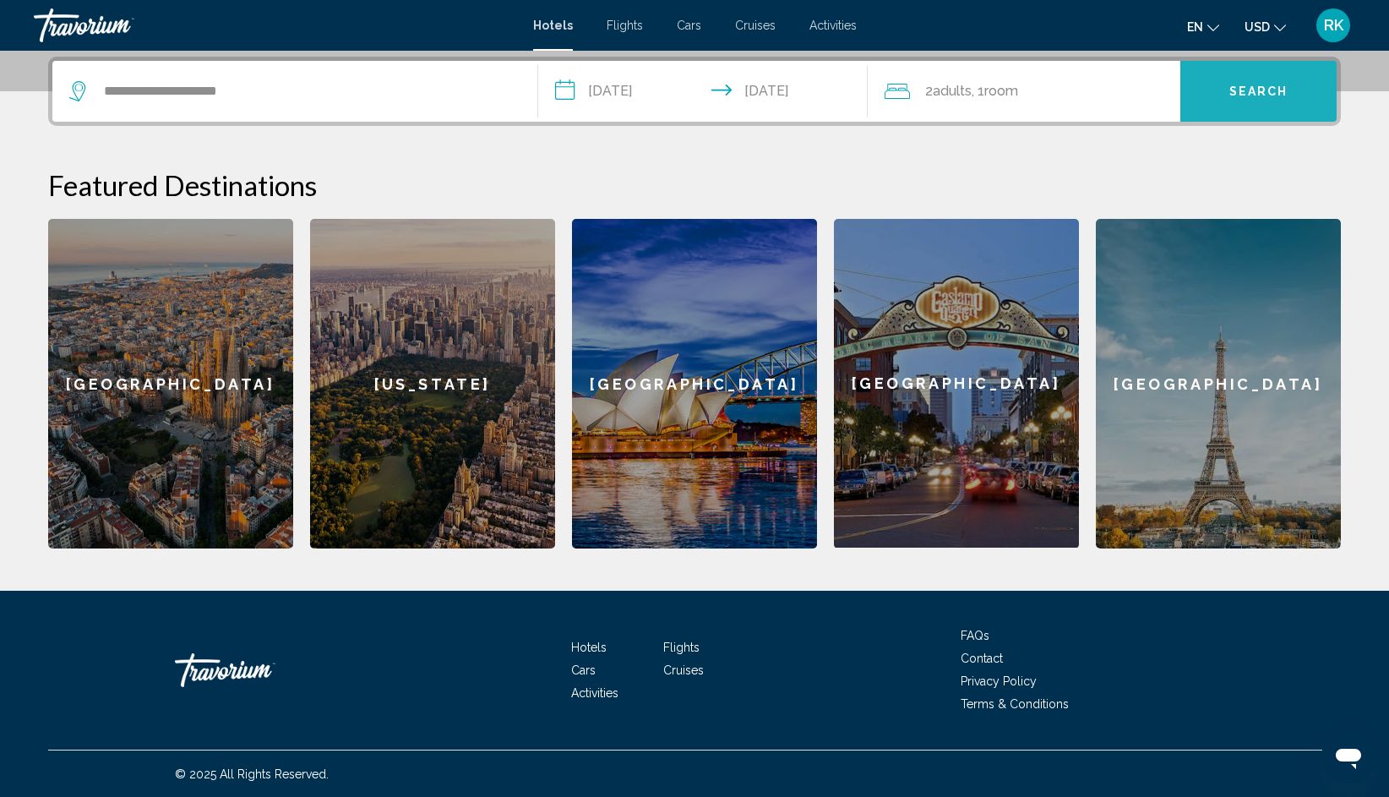
click at [1203, 79] on button "Search" at bounding box center [1258, 91] width 156 height 61
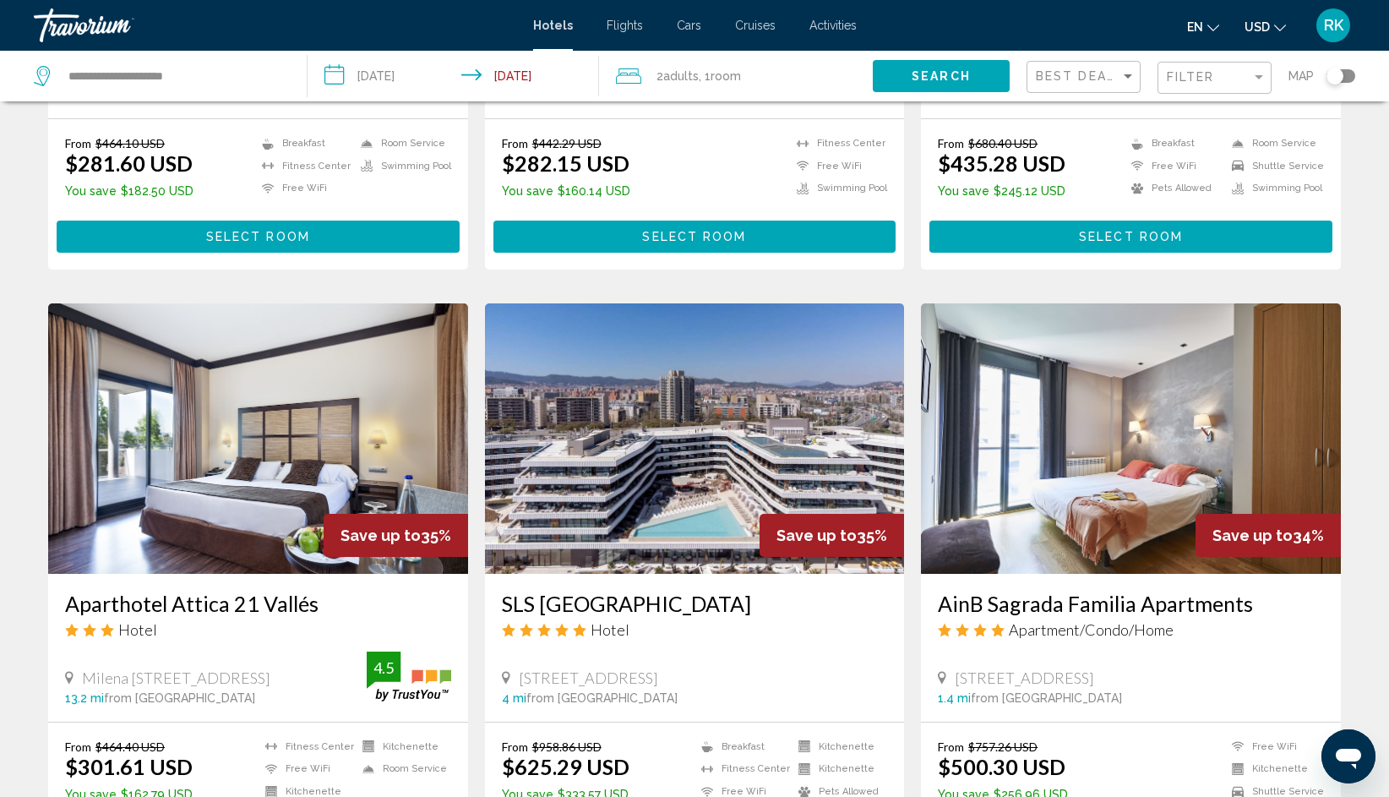
scroll to position [1133, 0]
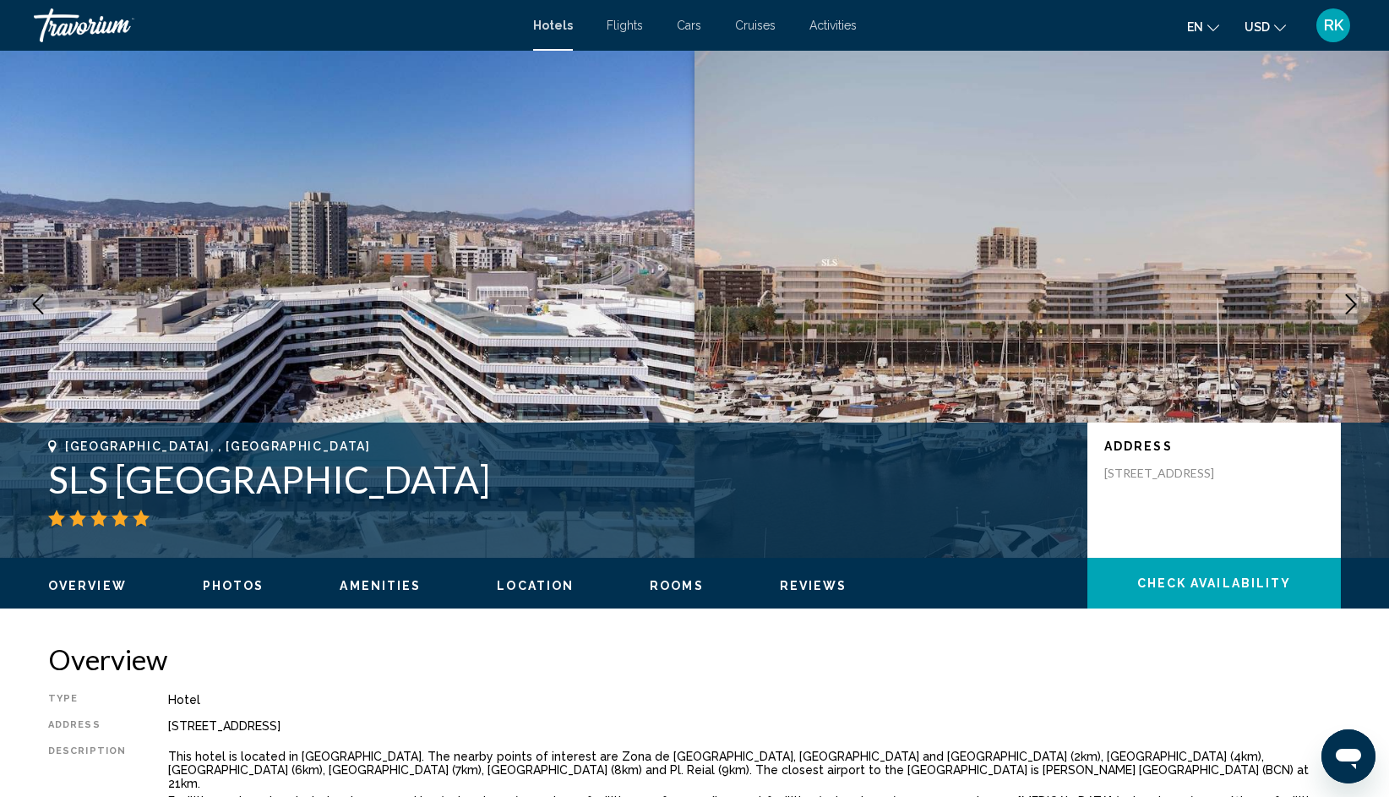
click at [1342, 296] on icon "Next image" at bounding box center [1351, 304] width 20 height 20
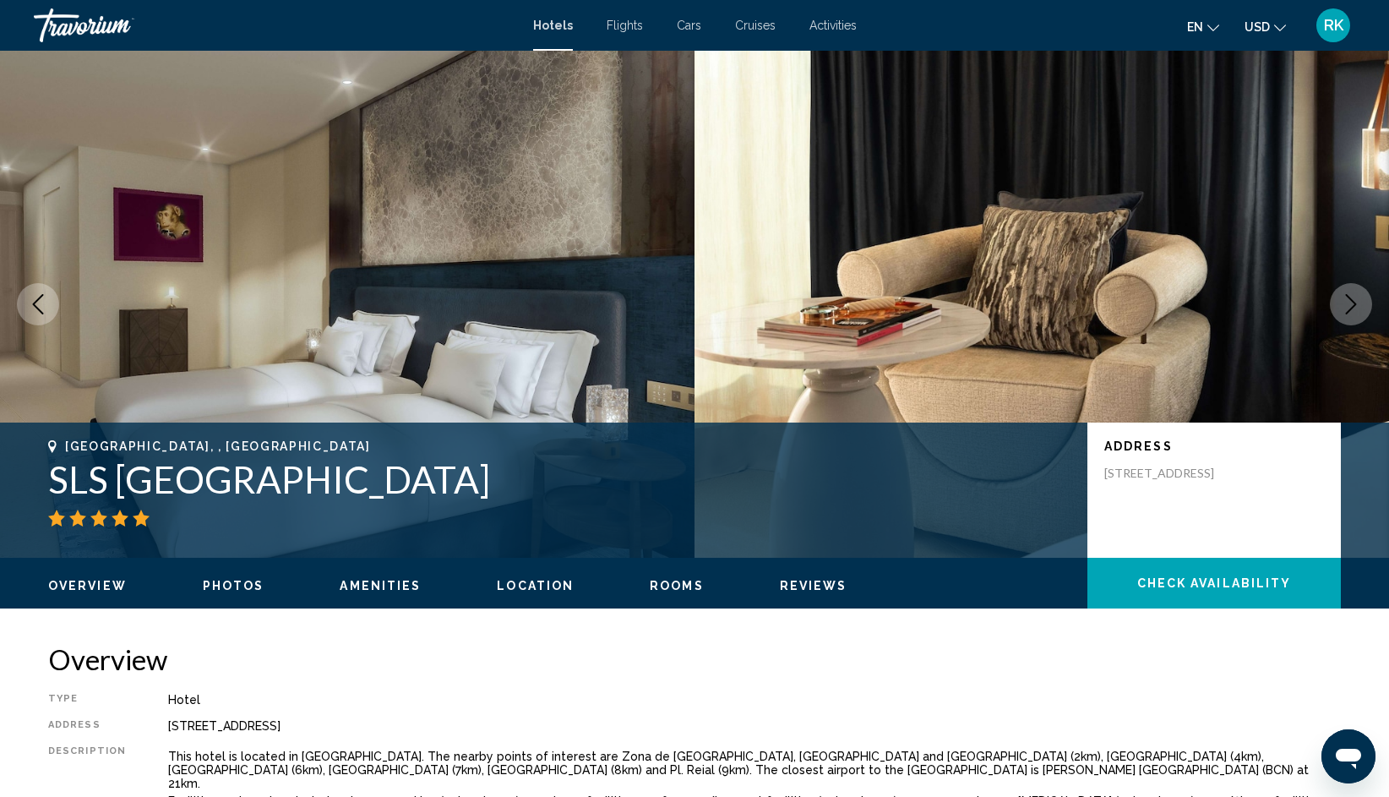
click at [1343, 296] on icon "Next image" at bounding box center [1351, 304] width 20 height 20
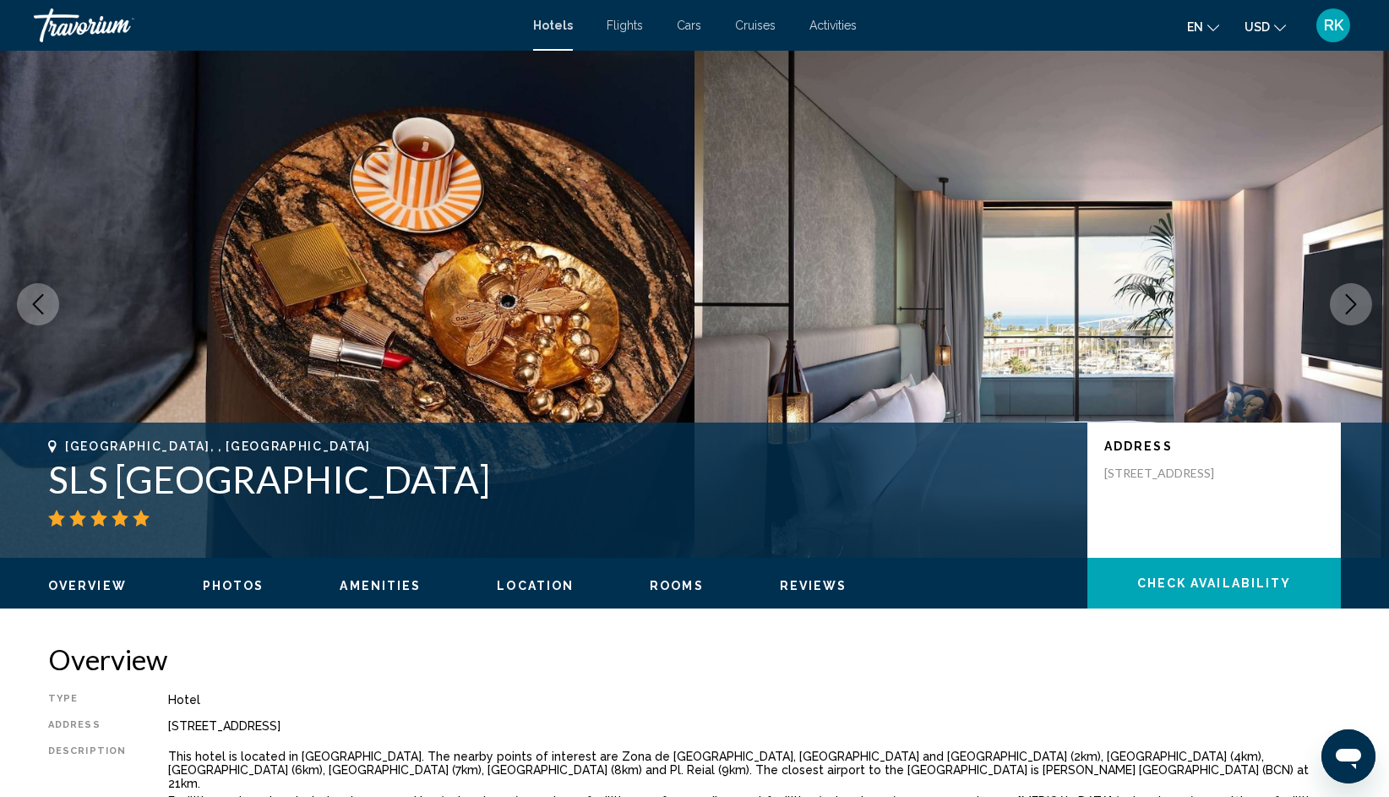
click at [1343, 296] on icon "Next image" at bounding box center [1351, 304] width 20 height 20
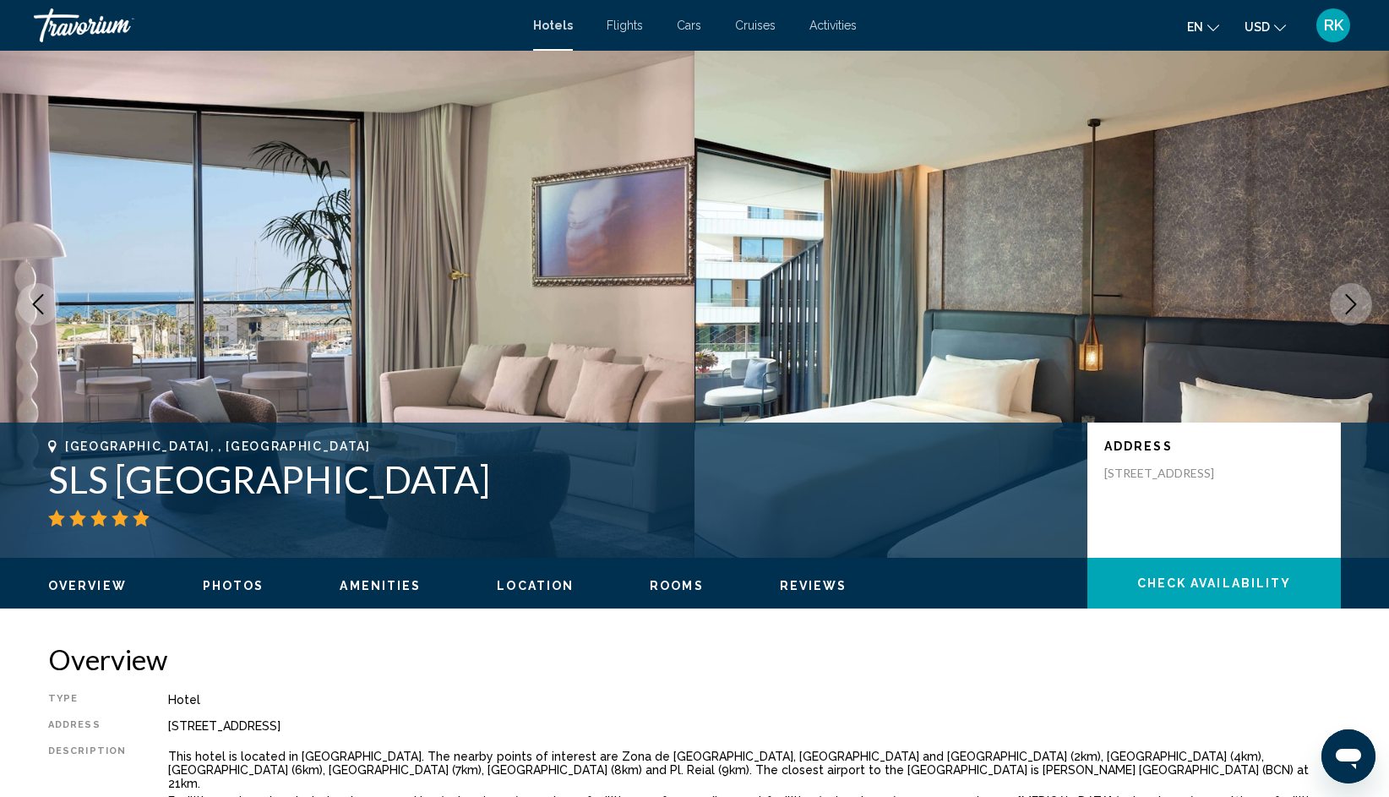
click at [1343, 296] on icon "Next image" at bounding box center [1351, 304] width 20 height 20
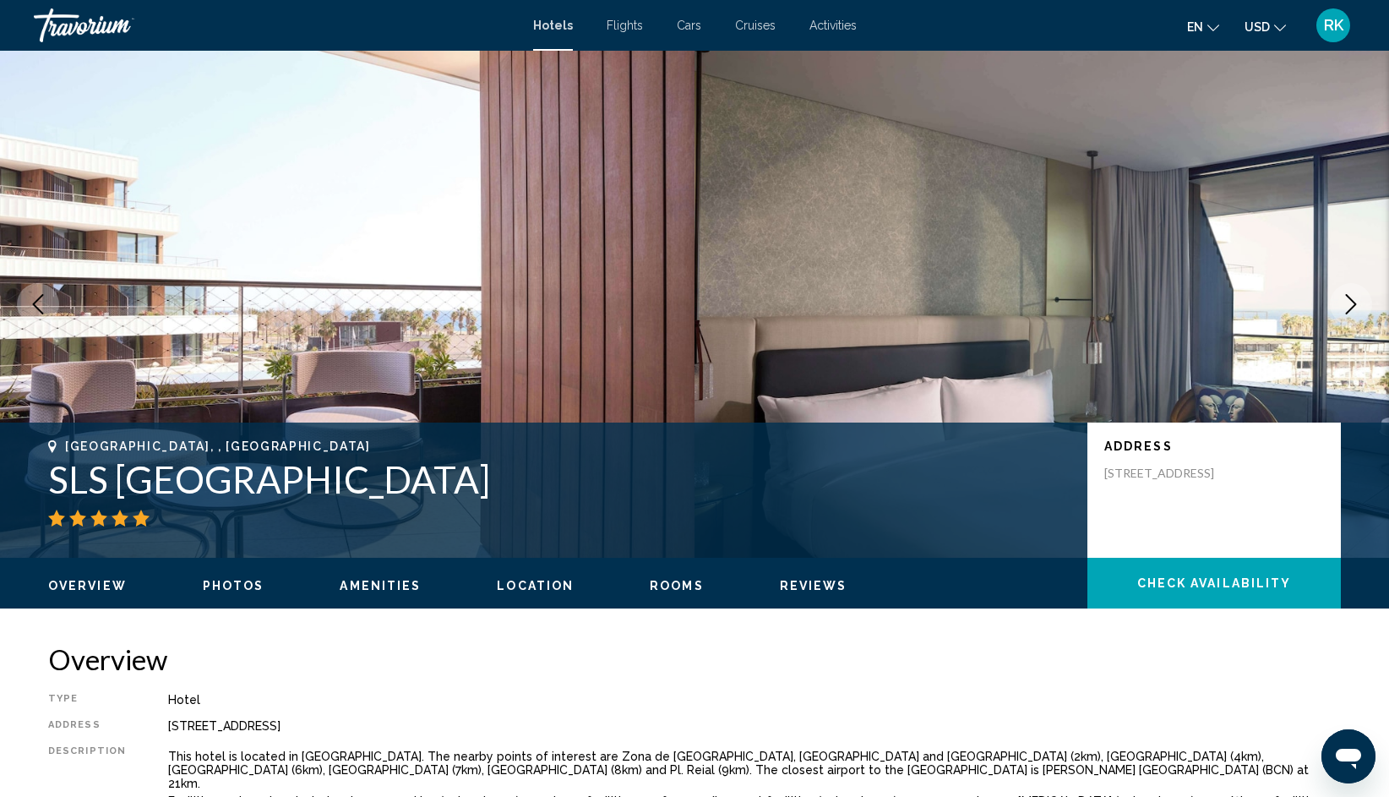
click at [1343, 296] on icon "Next image" at bounding box center [1351, 304] width 20 height 20
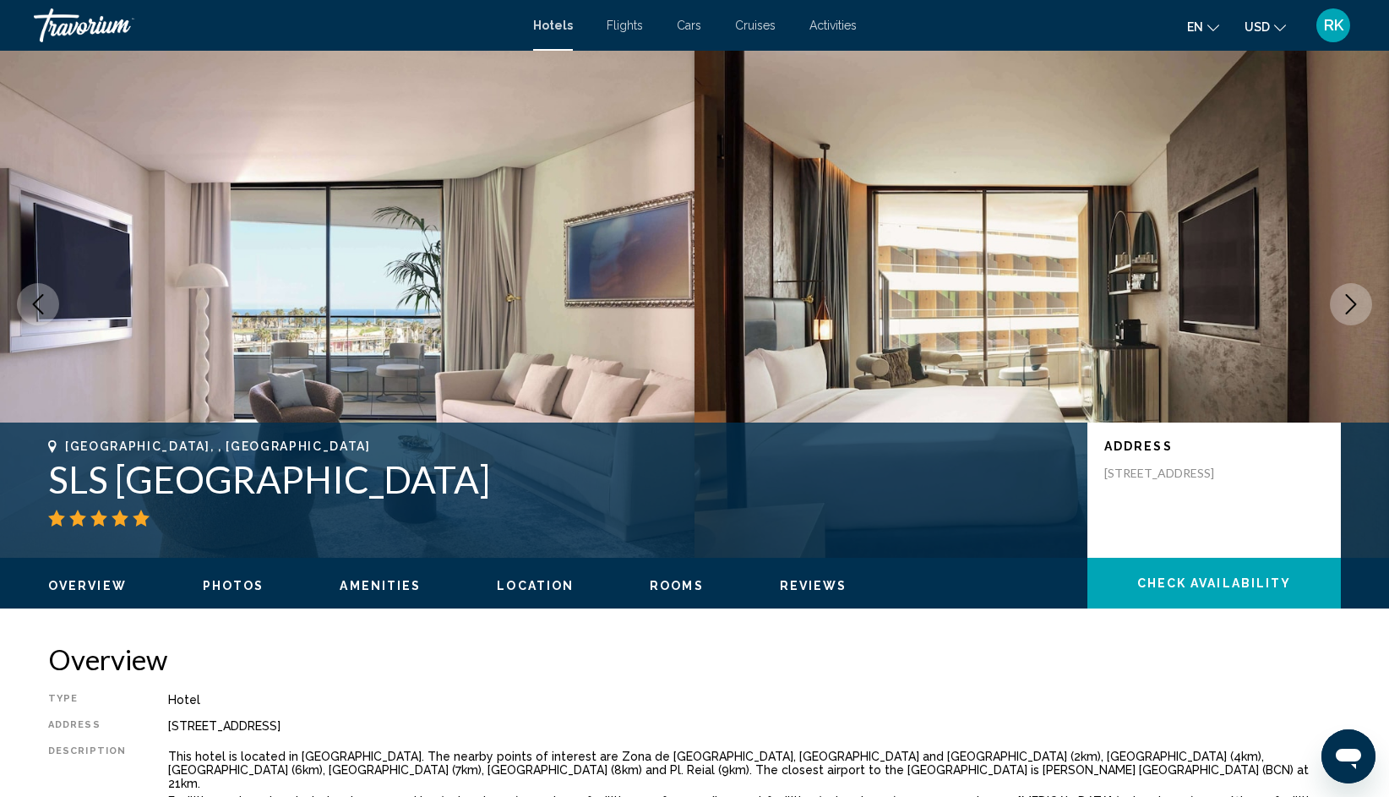
click at [1343, 296] on icon "Next image" at bounding box center [1351, 304] width 20 height 20
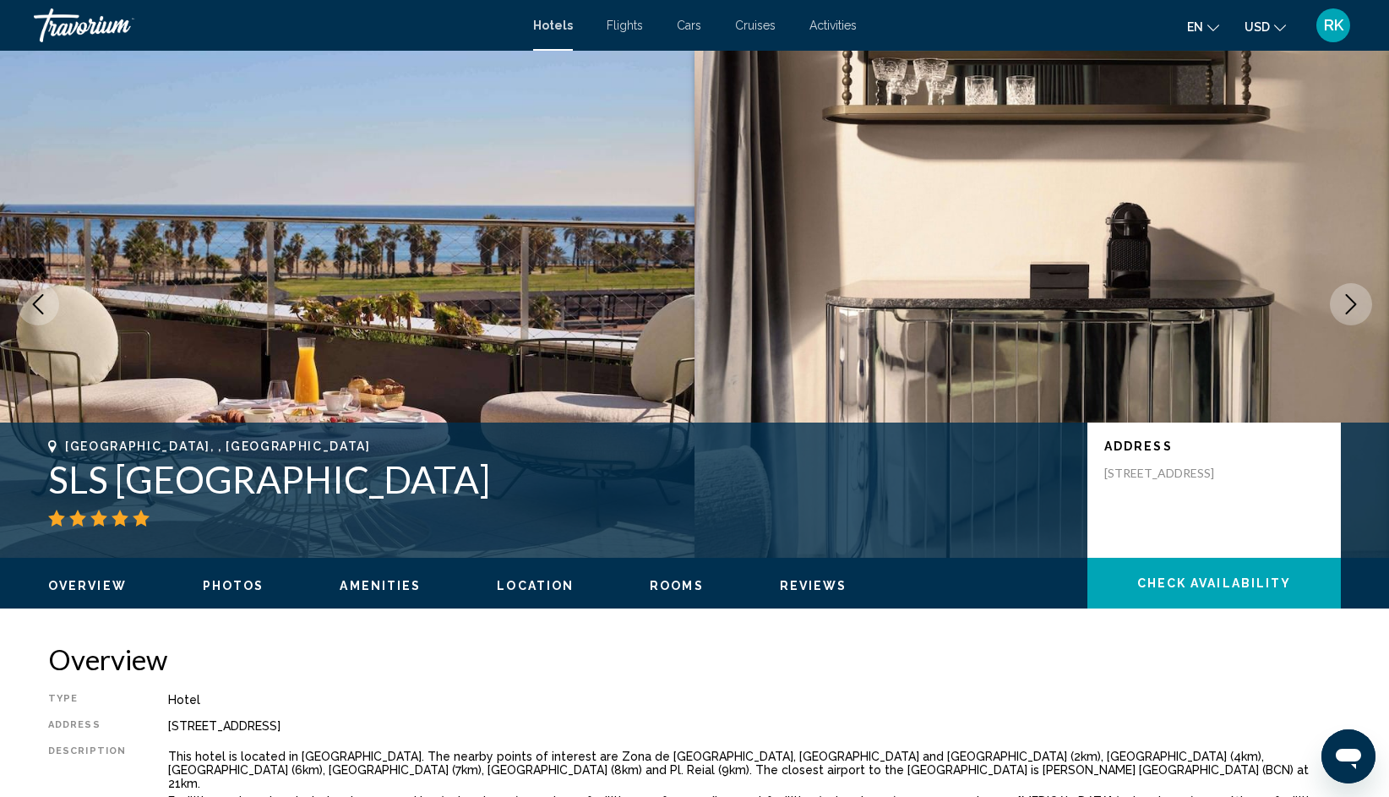
click at [1343, 296] on icon "Next image" at bounding box center [1351, 304] width 20 height 20
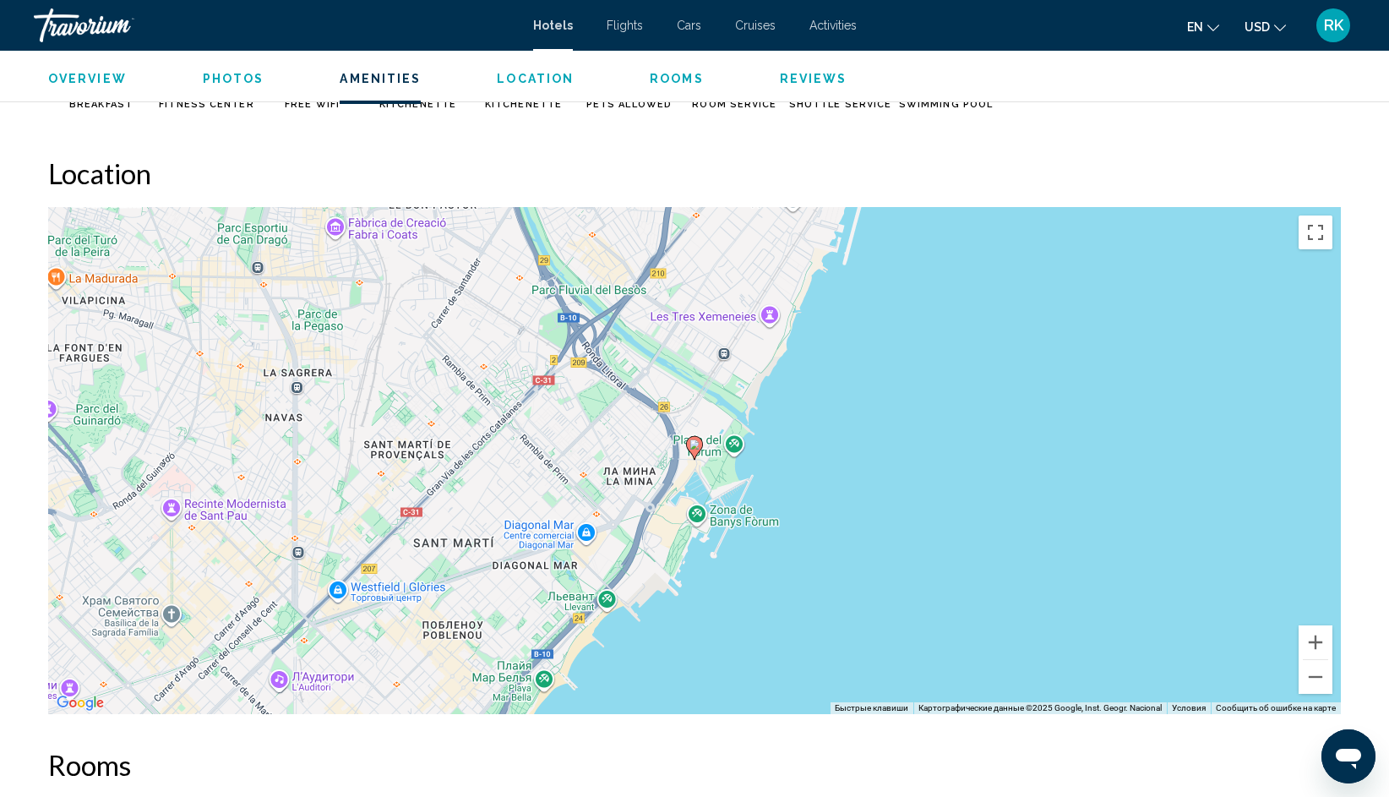
scroll to position [1488, 0]
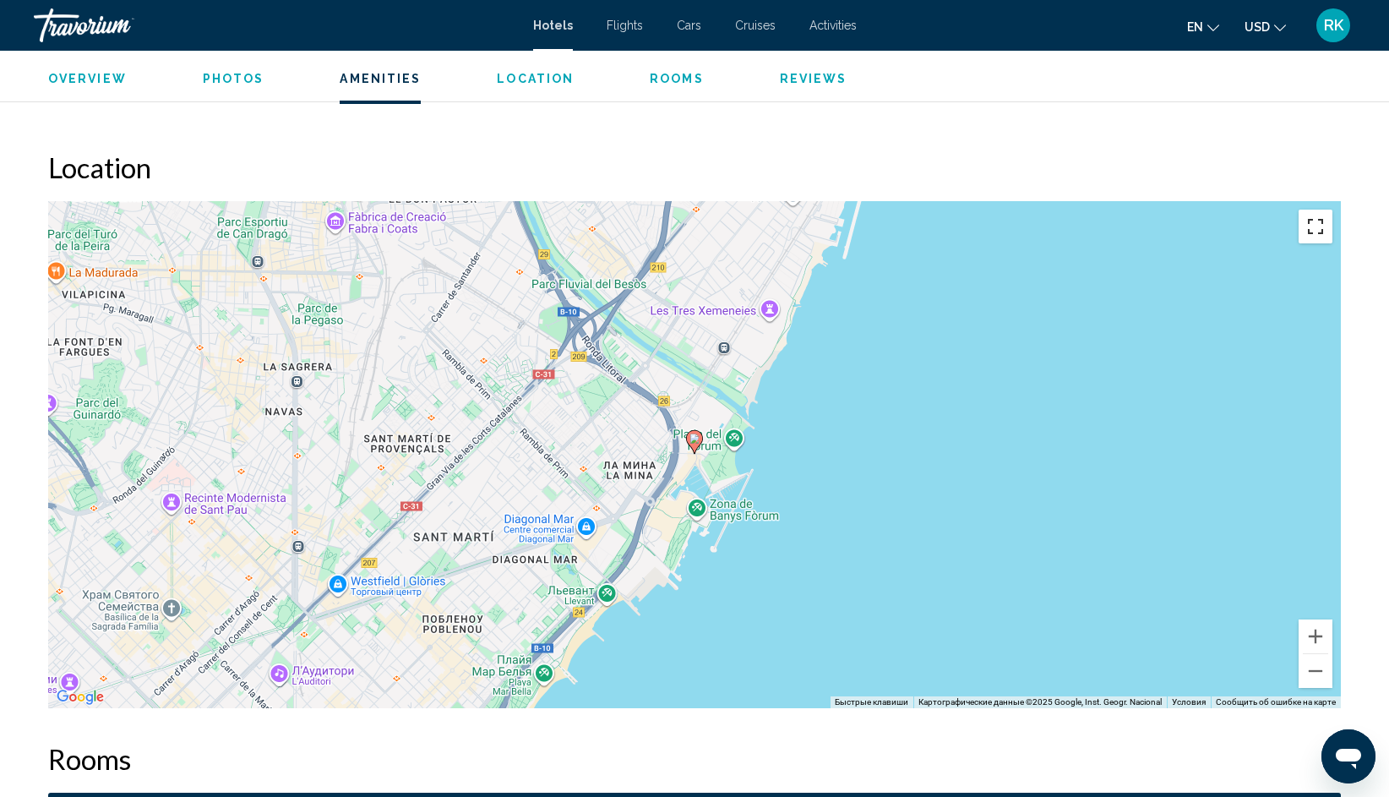
click at [1317, 210] on button "Включить полноэкранный режим" at bounding box center [1316, 227] width 34 height 34
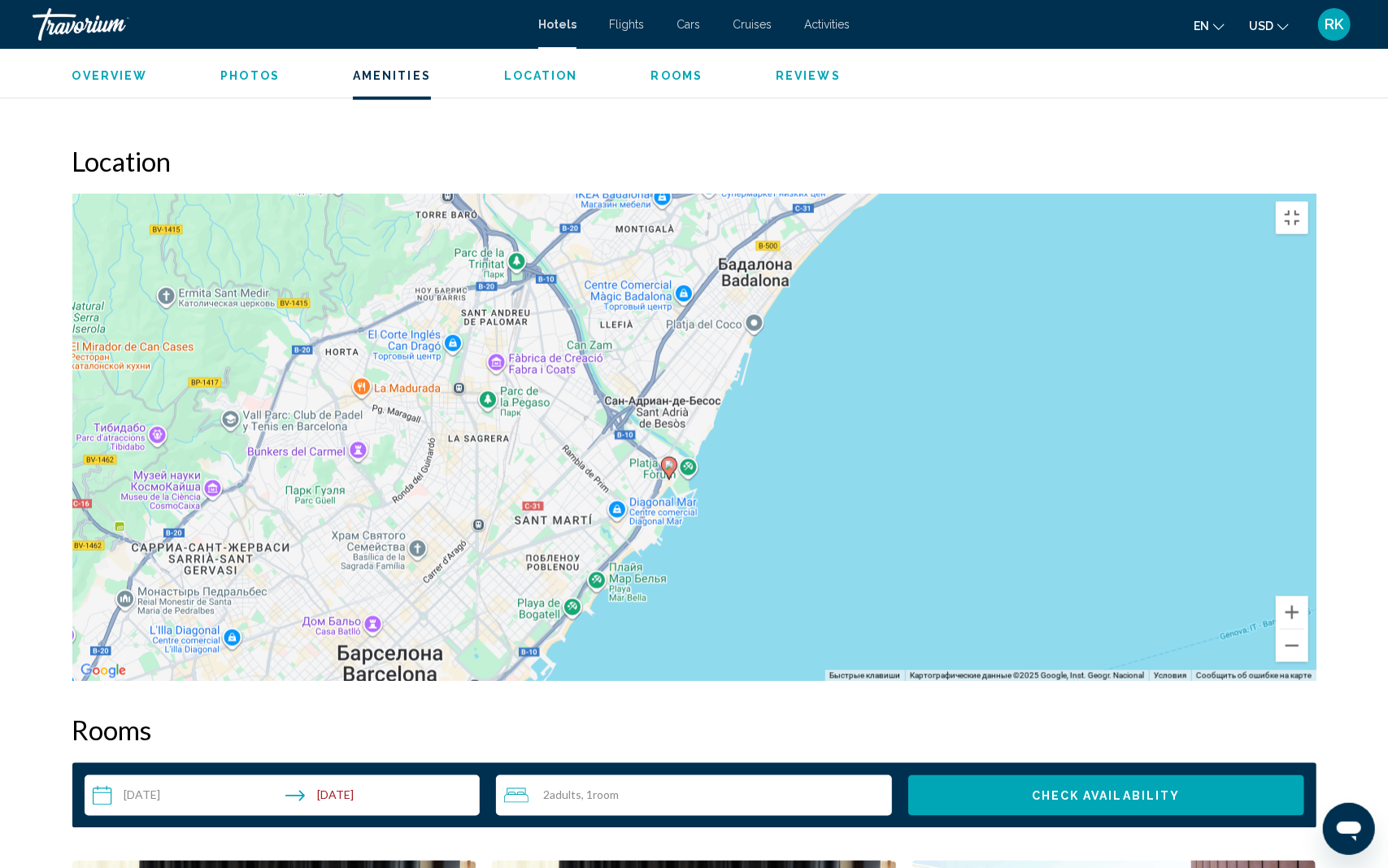
click at [672, 460] on image "Main content" at bounding box center [669, 465] width 10 height 10
click at [666, 460] on image "Main content" at bounding box center [669, 465] width 10 height 10
click at [690, 462] on div "Для навигации используйте клавиши со стрелками. Чтобы активировать перетаскиван…" at bounding box center [694, 437] width 1245 height 488
click at [669, 464] on image "Main content" at bounding box center [669, 465] width 10 height 10
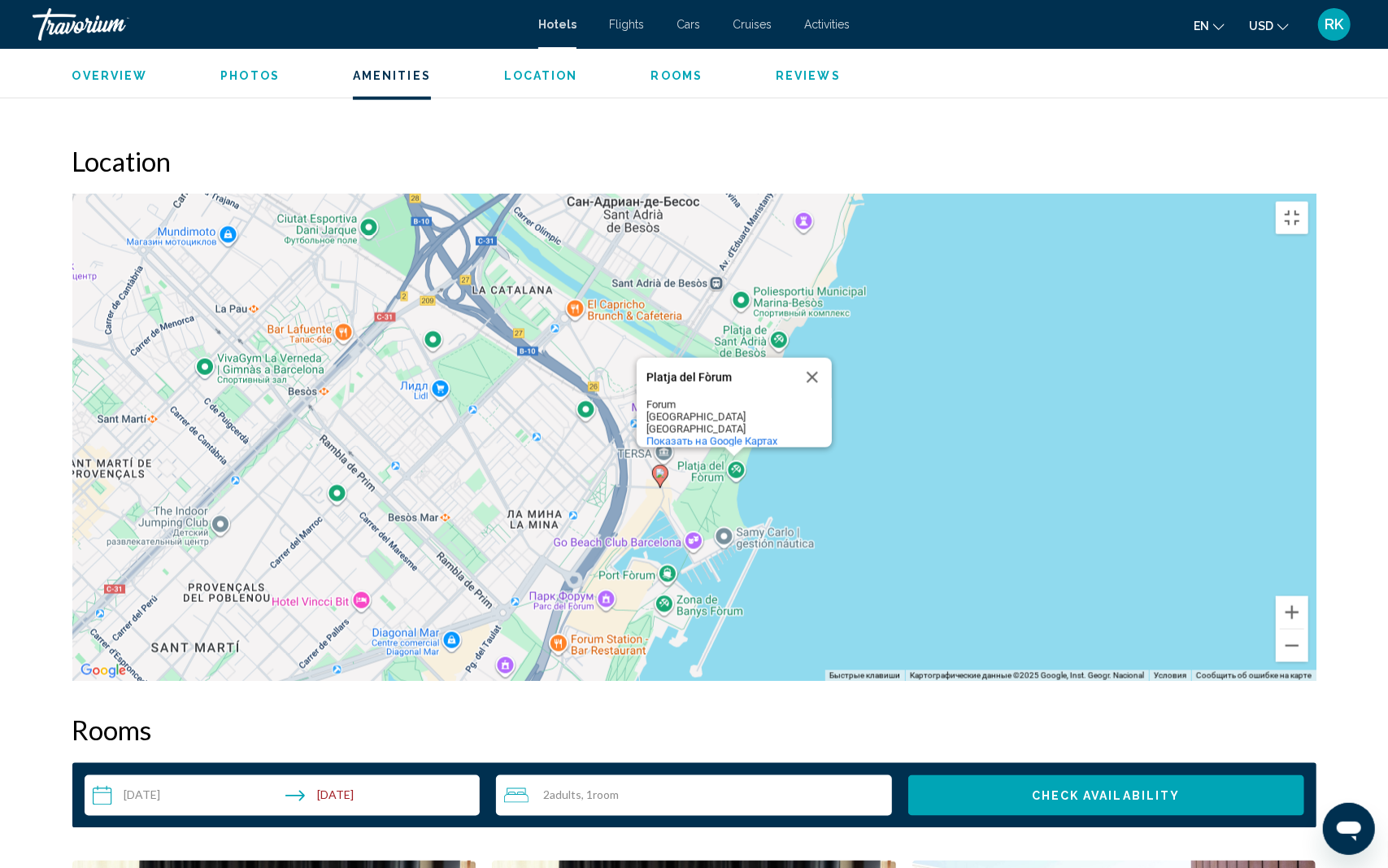
click at [658, 477] on icon "Main content" at bounding box center [659, 476] width 14 height 21
click at [658, 451] on div "Чтобы активировать перетаскивание с помощью клавиатуры, нажмите Alt + Ввод. Пос…" at bounding box center [694, 437] width 1245 height 488
click at [1309, 202] on button "Включить полноэкранный режим" at bounding box center [1293, 218] width 33 height 33
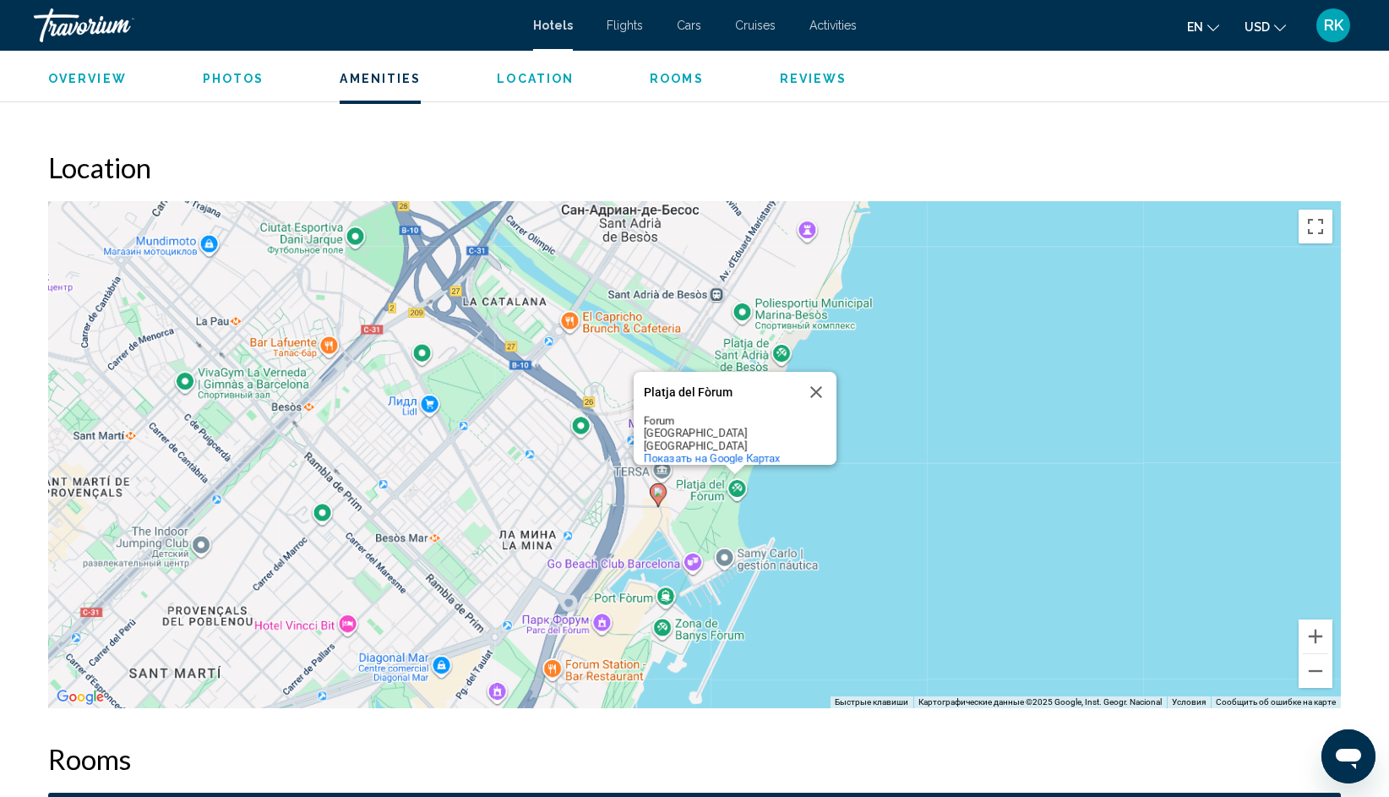
click at [658, 487] on image "Main content" at bounding box center [658, 492] width 10 height 10
click at [657, 487] on image "Main content" at bounding box center [658, 492] width 10 height 10
click at [816, 372] on button "Закрыть" at bounding box center [816, 392] width 41 height 41
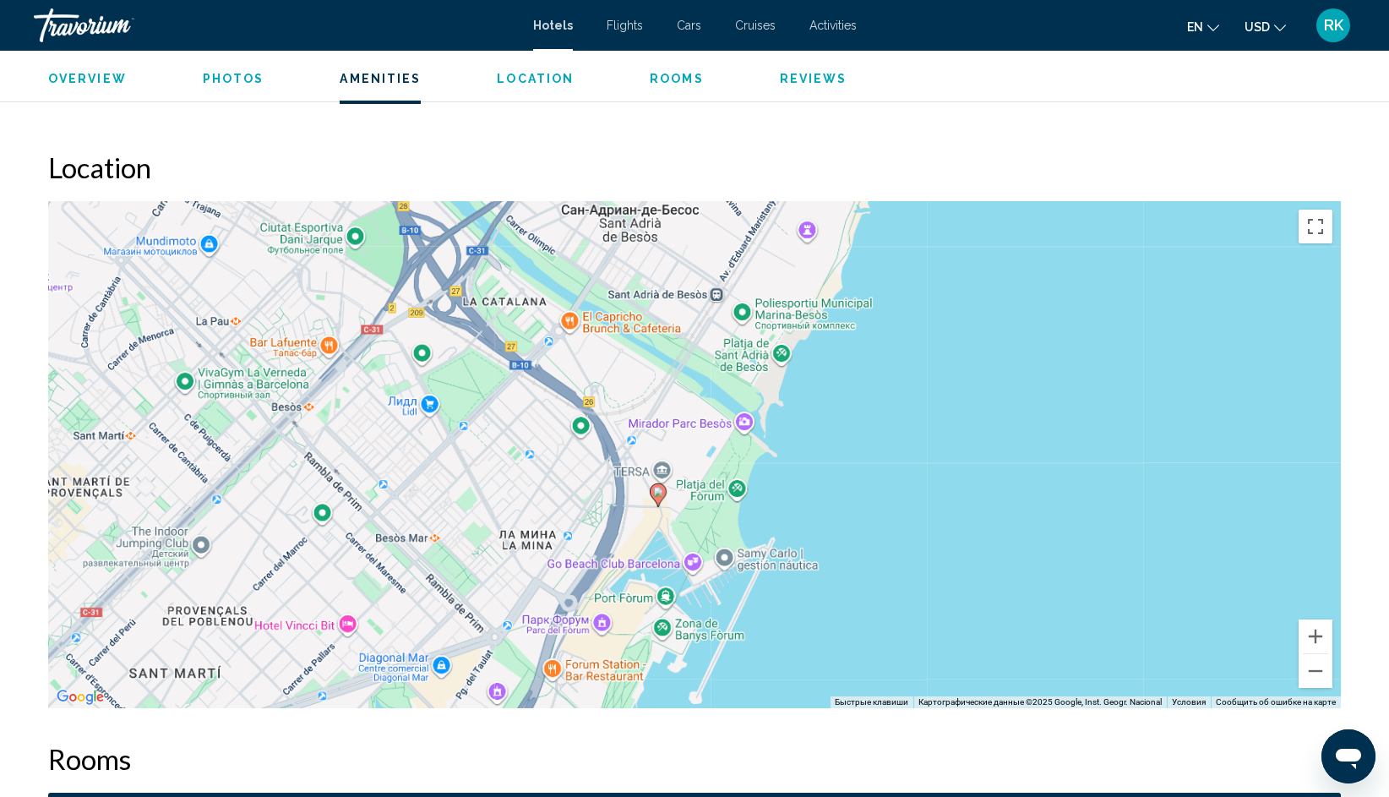
click at [656, 487] on image "Main content" at bounding box center [658, 492] width 10 height 10
click at [658, 487] on image "Main content" at bounding box center [658, 492] width 10 height 10
click at [657, 487] on image "Main content" at bounding box center [658, 492] width 10 height 10
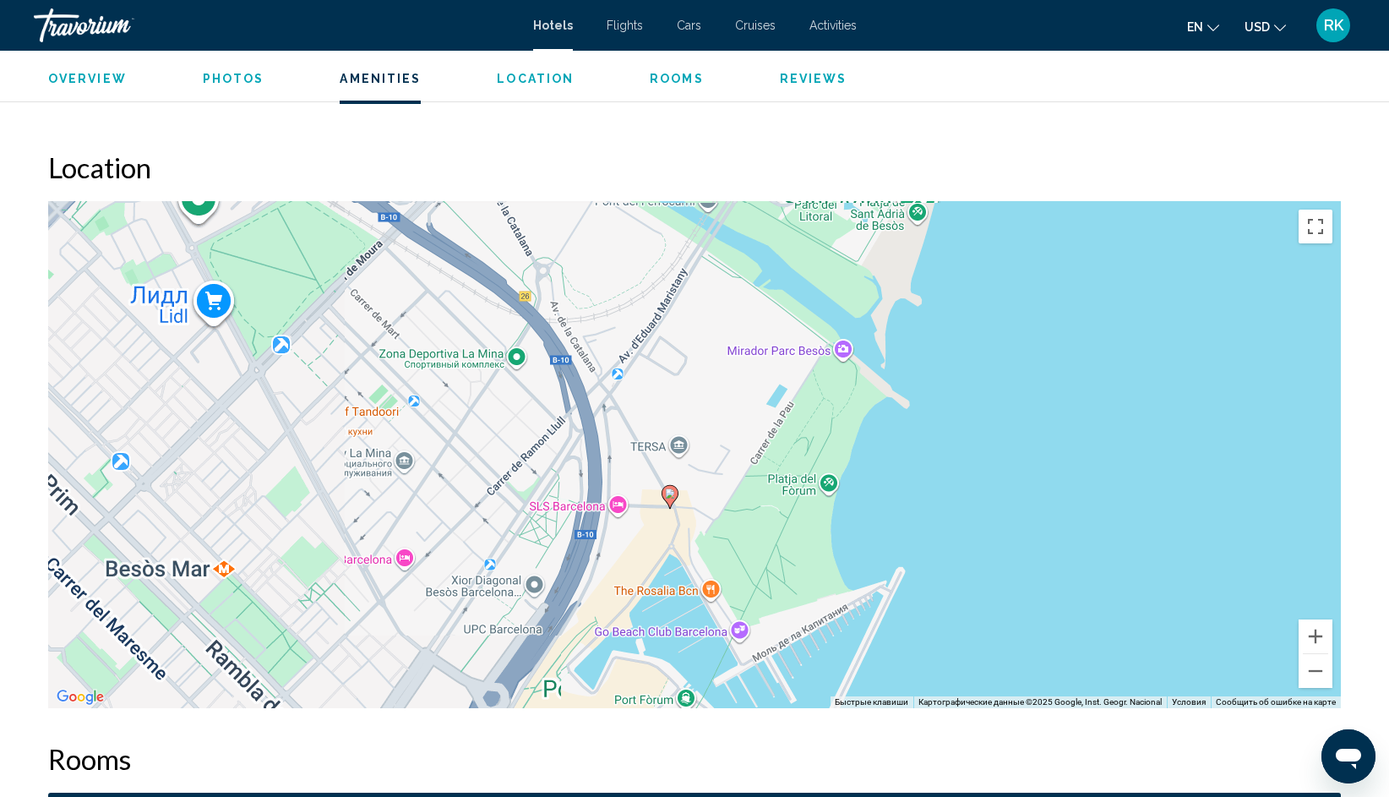
drag, startPoint x: 656, startPoint y: 477, endPoint x: 673, endPoint y: 483, distance: 18.2
click at [661, 480] on div "Чтобы активировать перетаскивание с помощью клавиатуры, нажмите Alt + Ввод. Пос…" at bounding box center [694, 454] width 1293 height 507
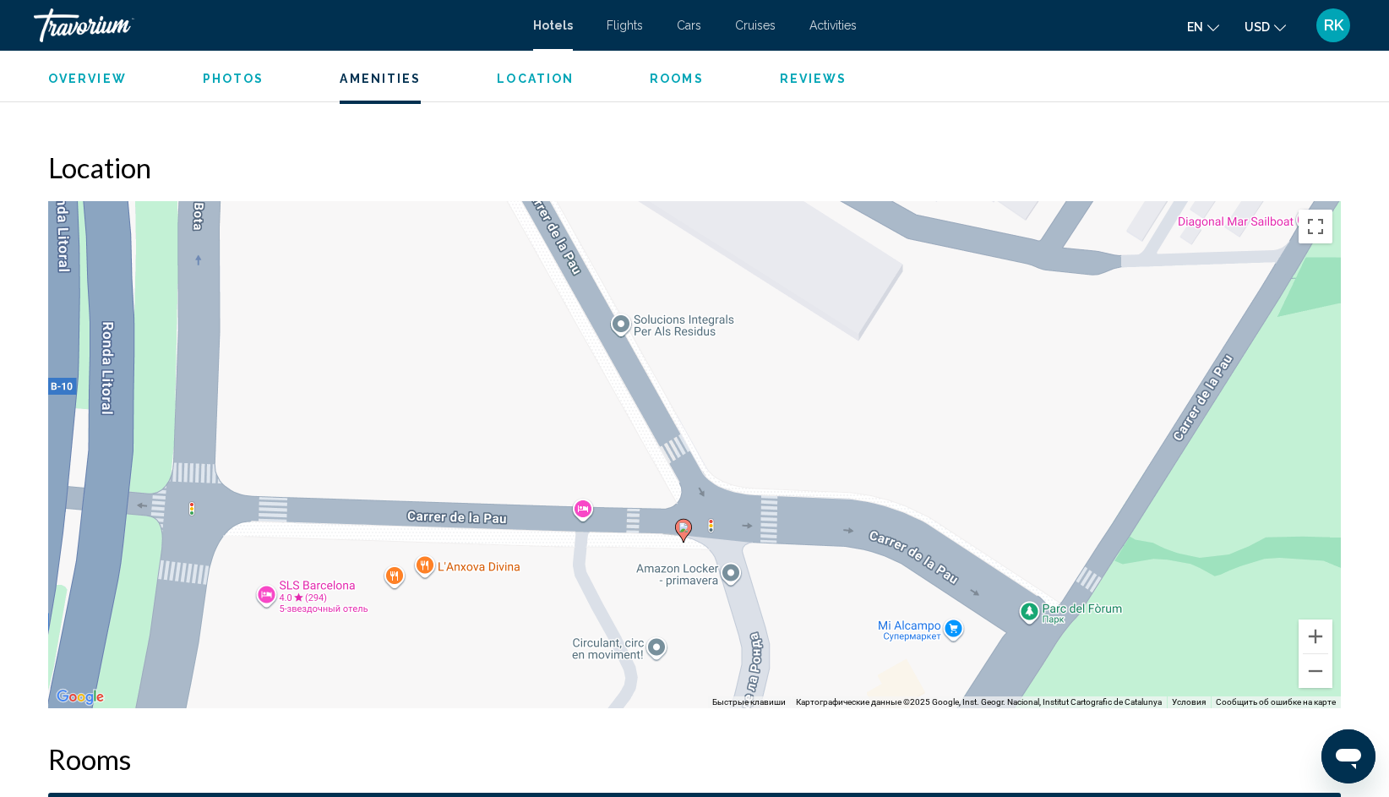
scroll to position [1489, 0]
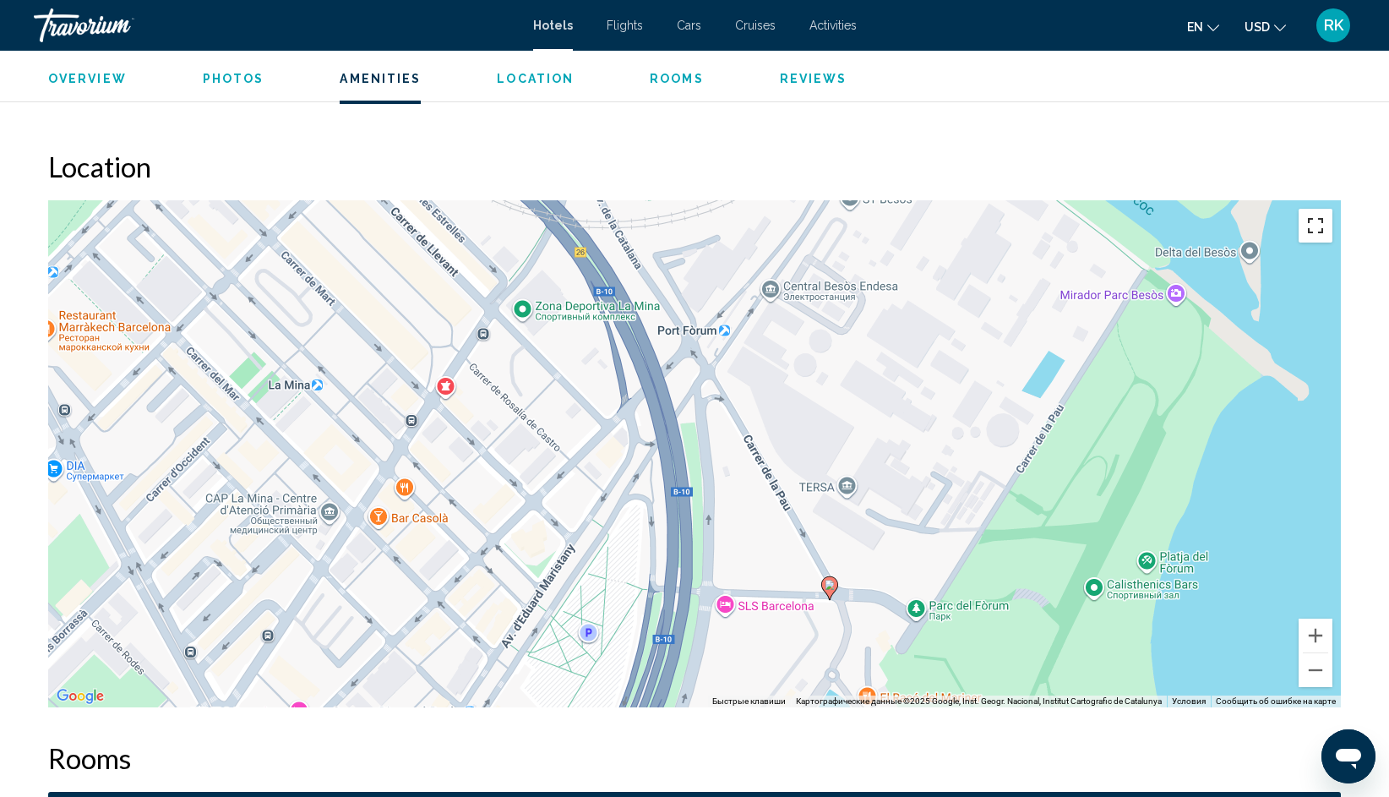
click at [1320, 209] on button "Включить полноэкранный режим" at bounding box center [1316, 226] width 34 height 34
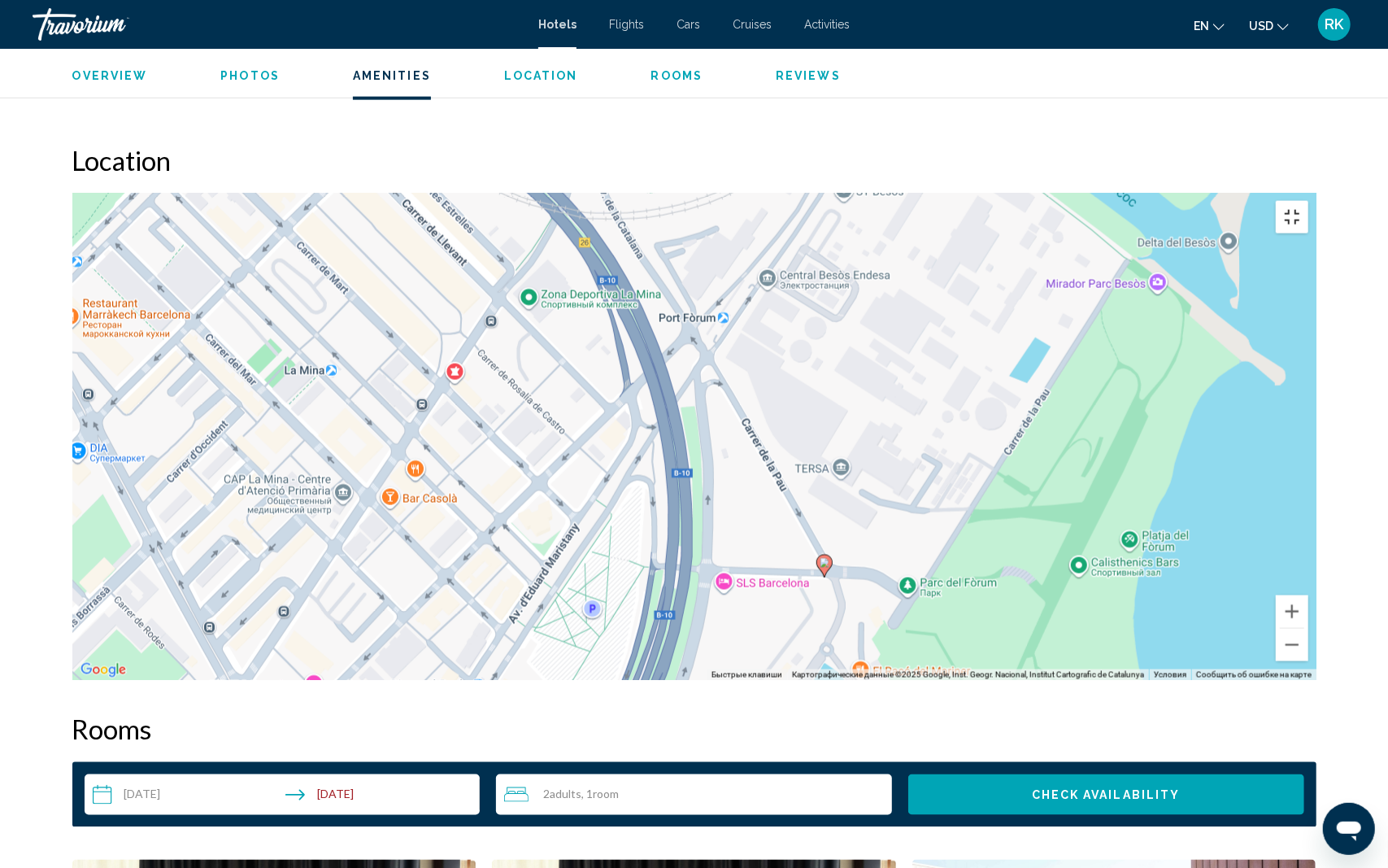
click at [1309, 201] on button "Включить полноэкранный режим" at bounding box center [1293, 217] width 33 height 33
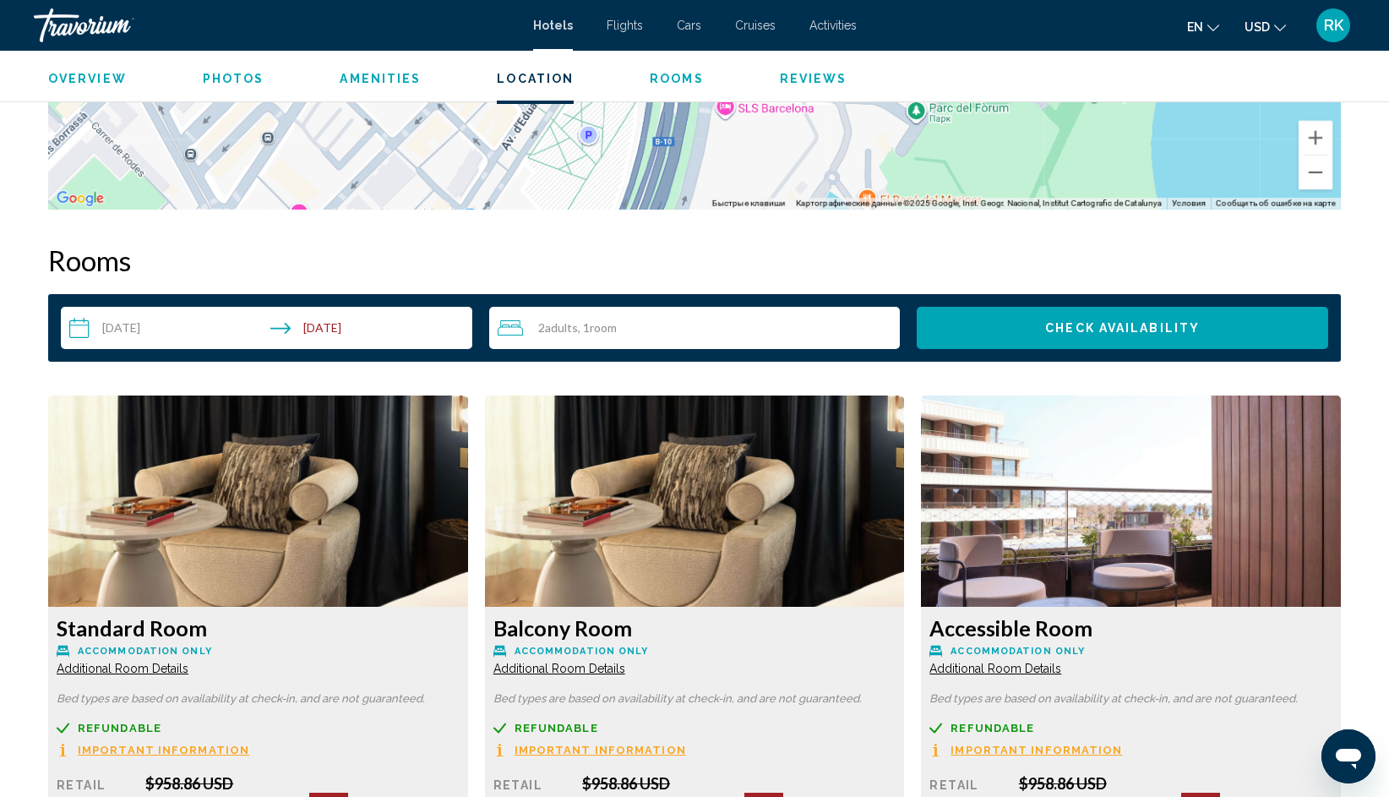
scroll to position [1981, 0]
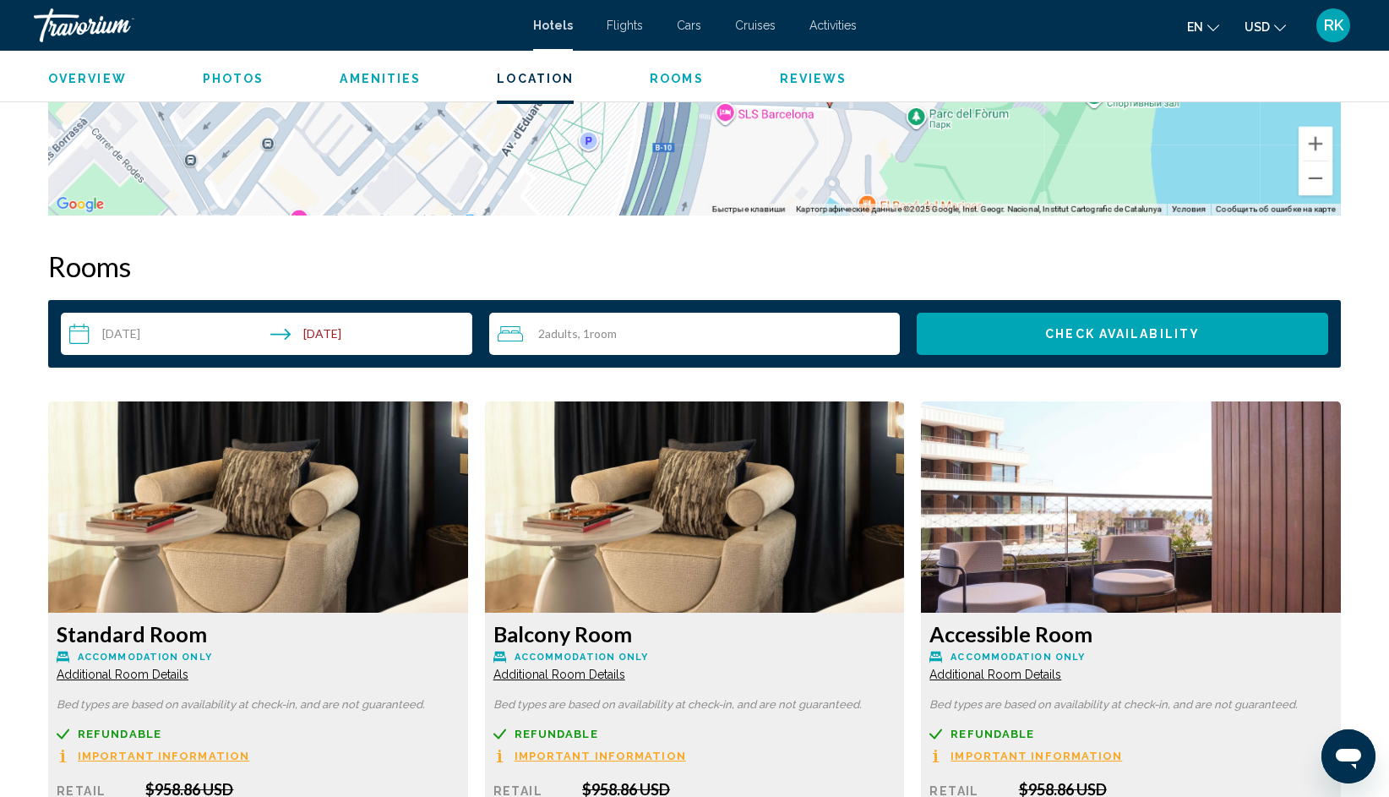
click at [277, 488] on img "Main content" at bounding box center [258, 506] width 420 height 211
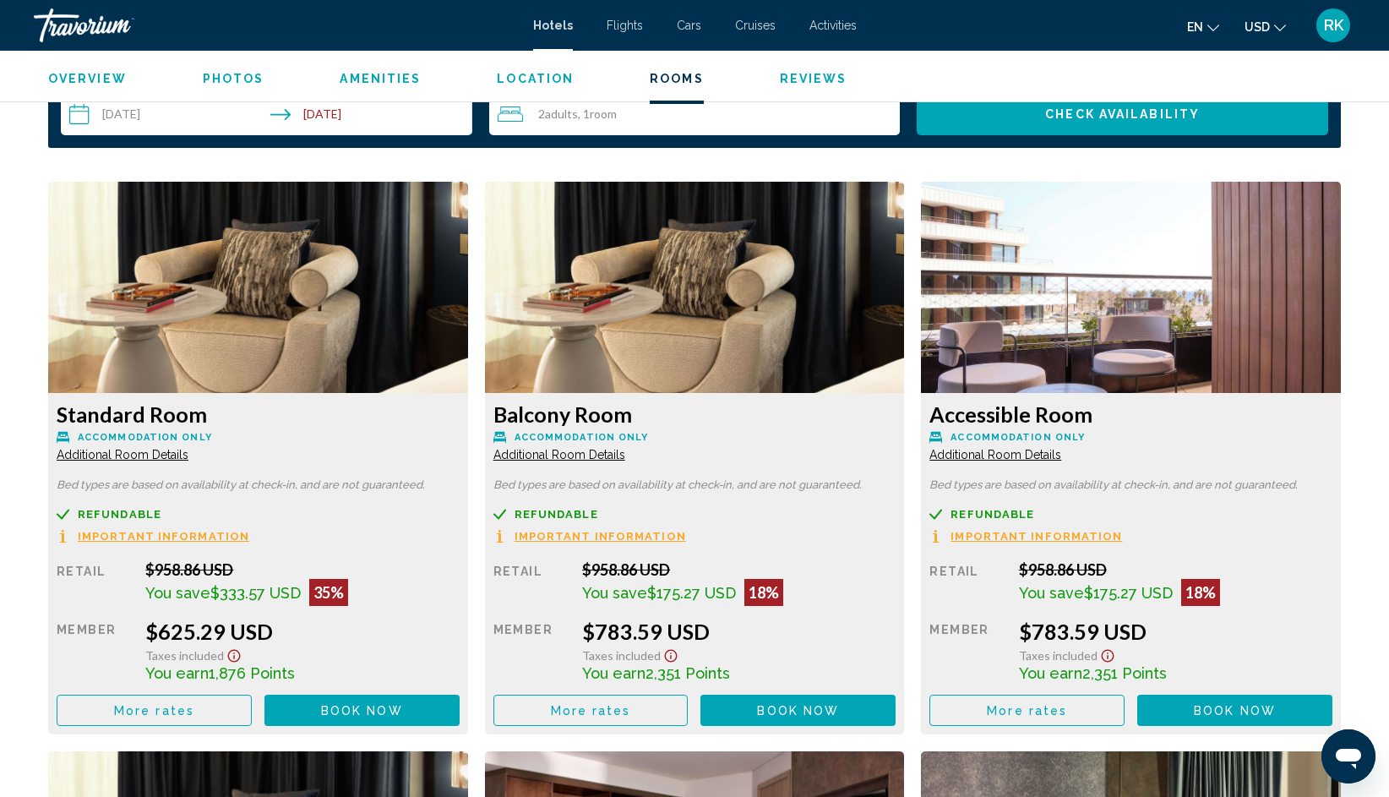
scroll to position [2195, 0]
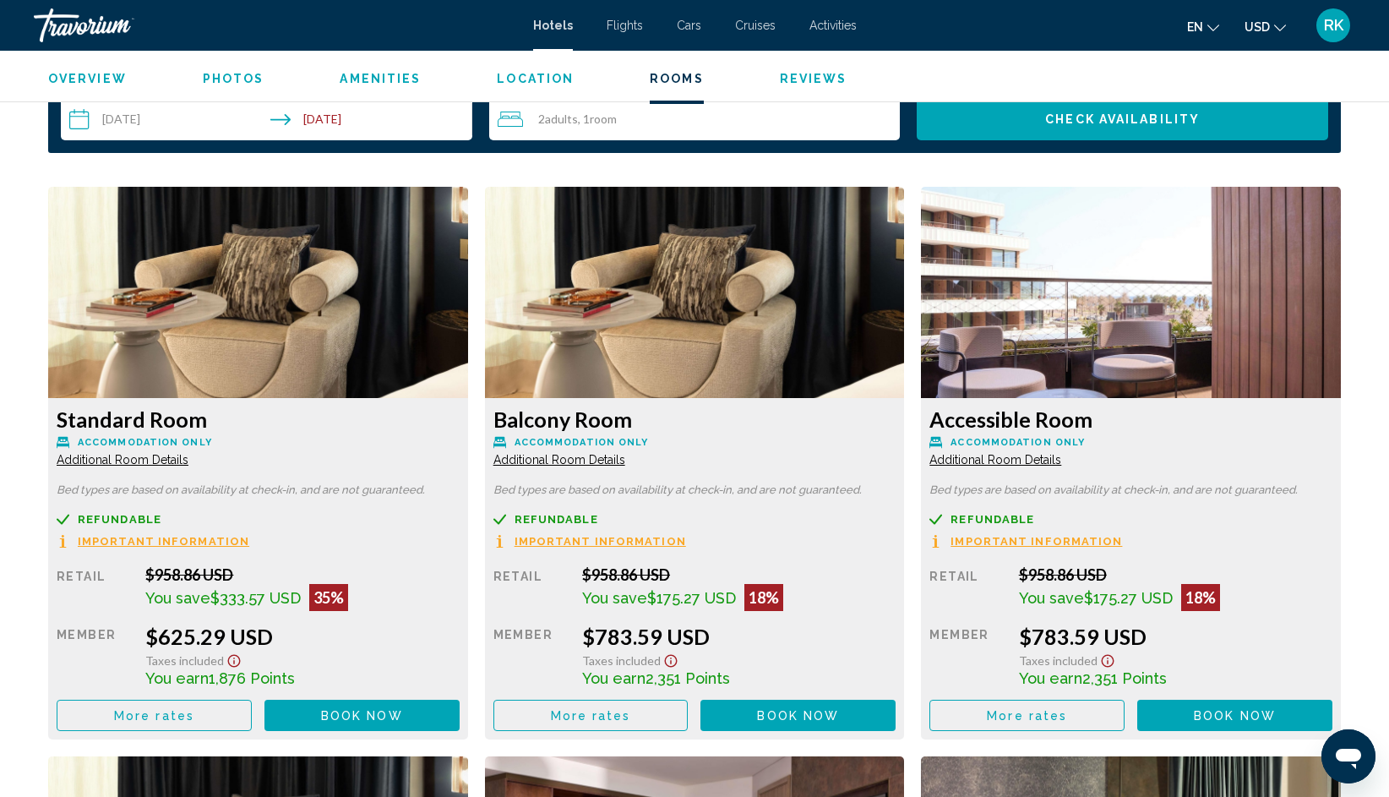
click at [254, 295] on img "Main content" at bounding box center [258, 292] width 420 height 211
click at [356, 709] on span "Book now" at bounding box center [362, 716] width 82 height 14
